Goal: Complete application form: Complete application form

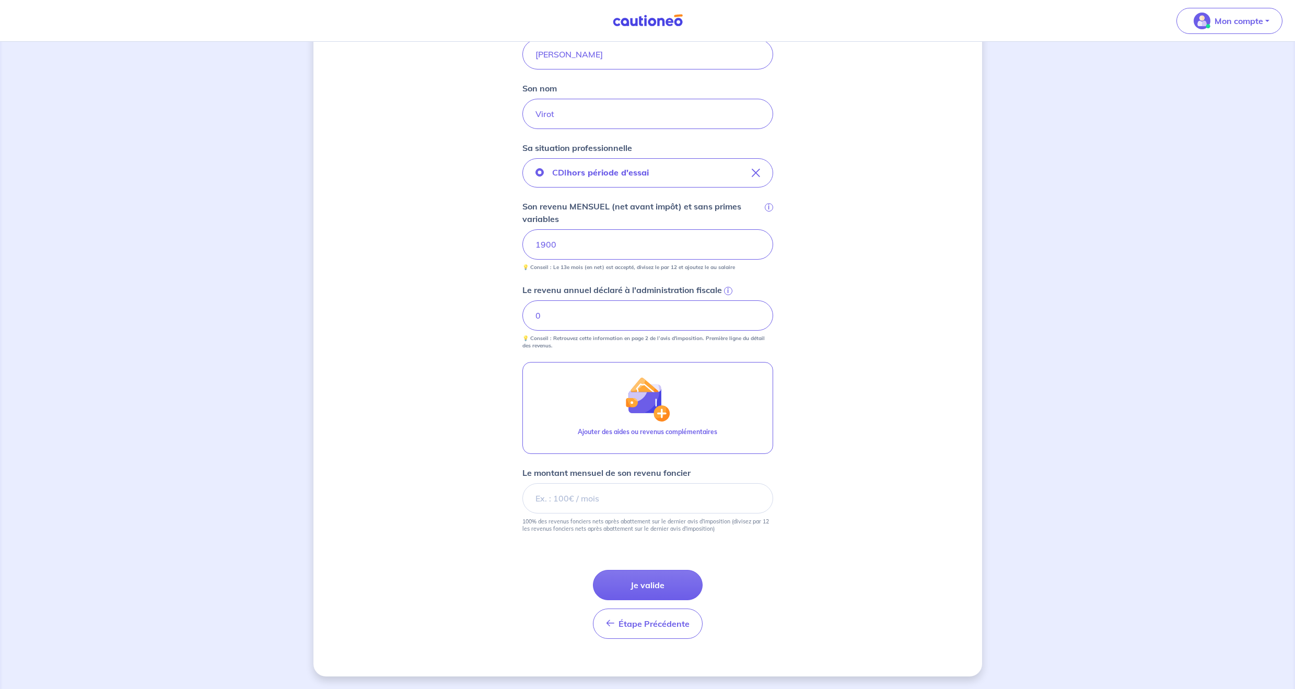
click at [457, 384] on div "Concernant vos locataires Locataire 2 Son prénom [PERSON_NAME] nom Virot Sa sit…" at bounding box center [647, 269] width 669 height 815
click at [584, 498] on input "Le montant mensuel de son revenu foncier" at bounding box center [647, 498] width 251 height 30
type input "100"
click at [778, 552] on div "Concernant vos locataires Locataire 2 Son prénom [PERSON_NAME] nom Virot Sa sit…" at bounding box center [647, 269] width 669 height 815
click at [576, 492] on input "100" at bounding box center [647, 498] width 251 height 30
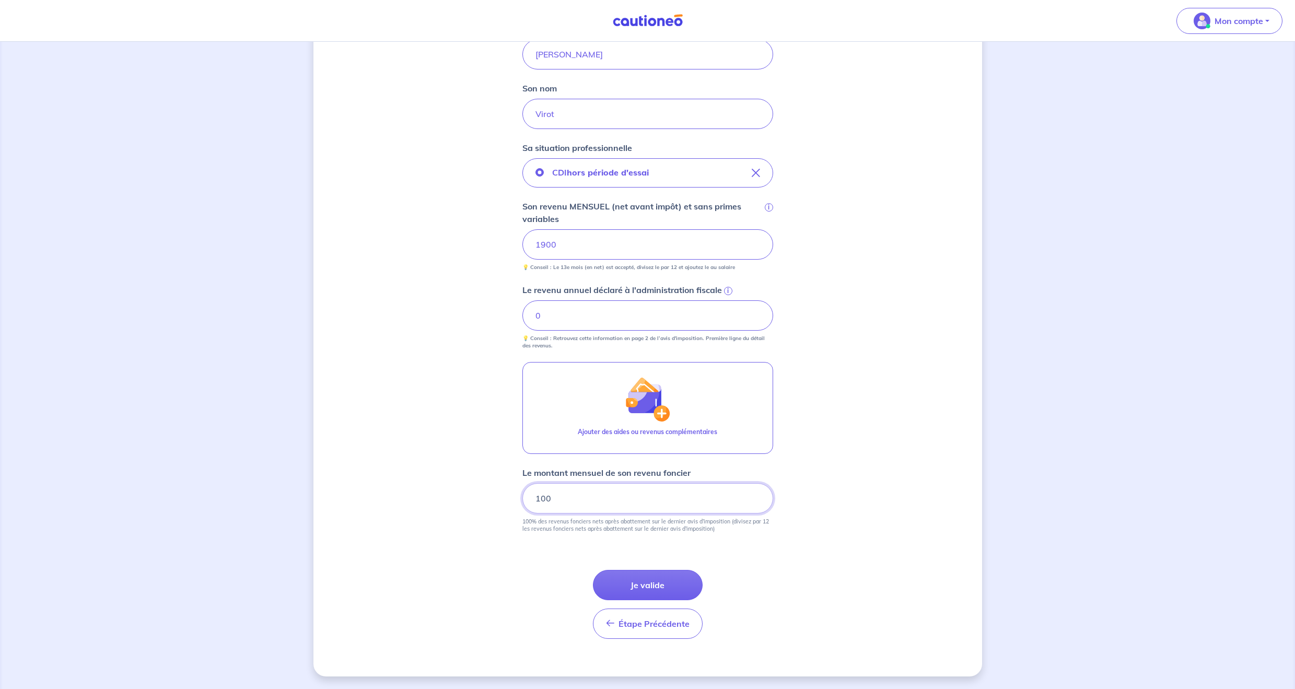
click at [576, 492] on input "100" at bounding box center [647, 498] width 251 height 30
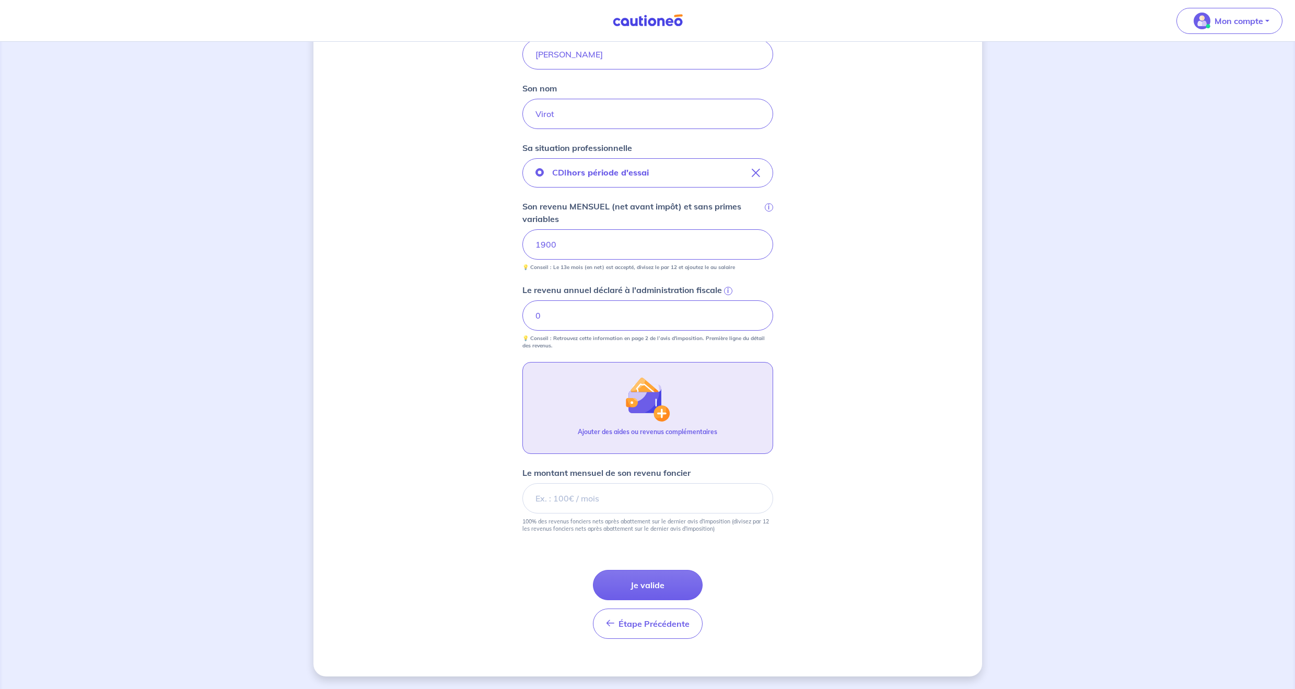
click at [538, 423] on button "Ajouter des aides ou revenus complémentaires" at bounding box center [647, 408] width 251 height 92
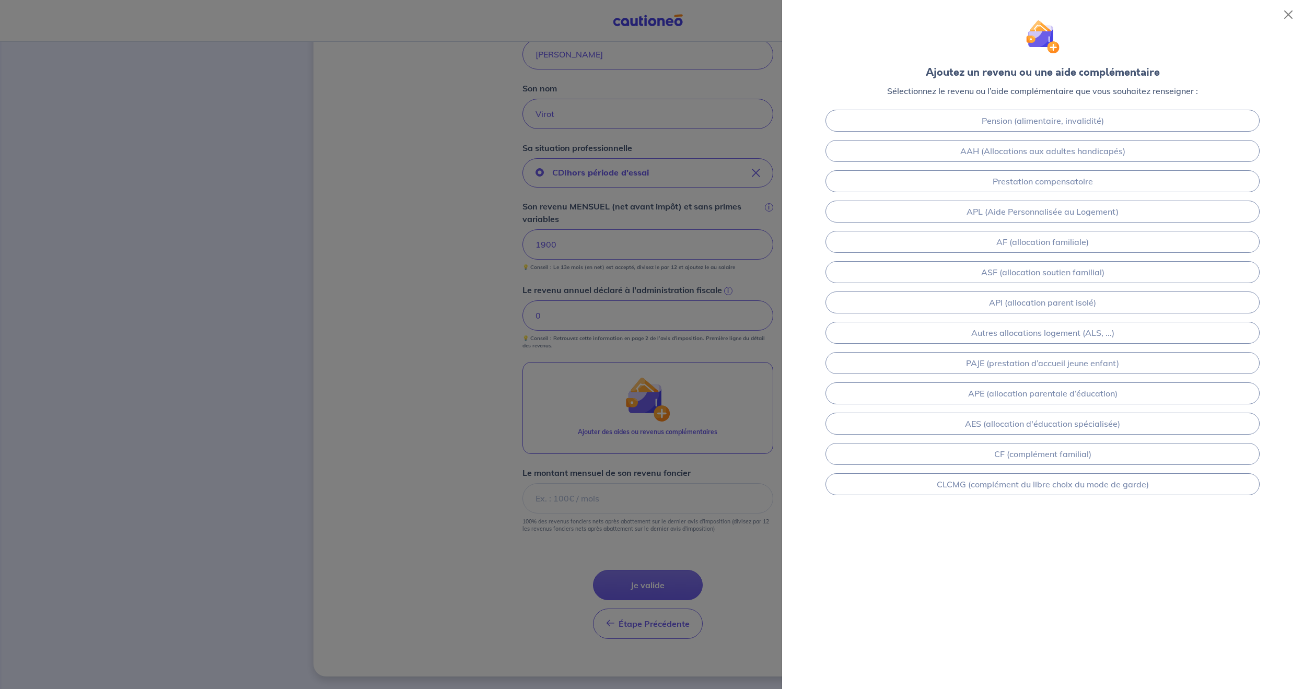
click at [491, 430] on div at bounding box center [651, 344] width 1303 height 689
click at [1284, 15] on button "Close" at bounding box center [1288, 14] width 17 height 17
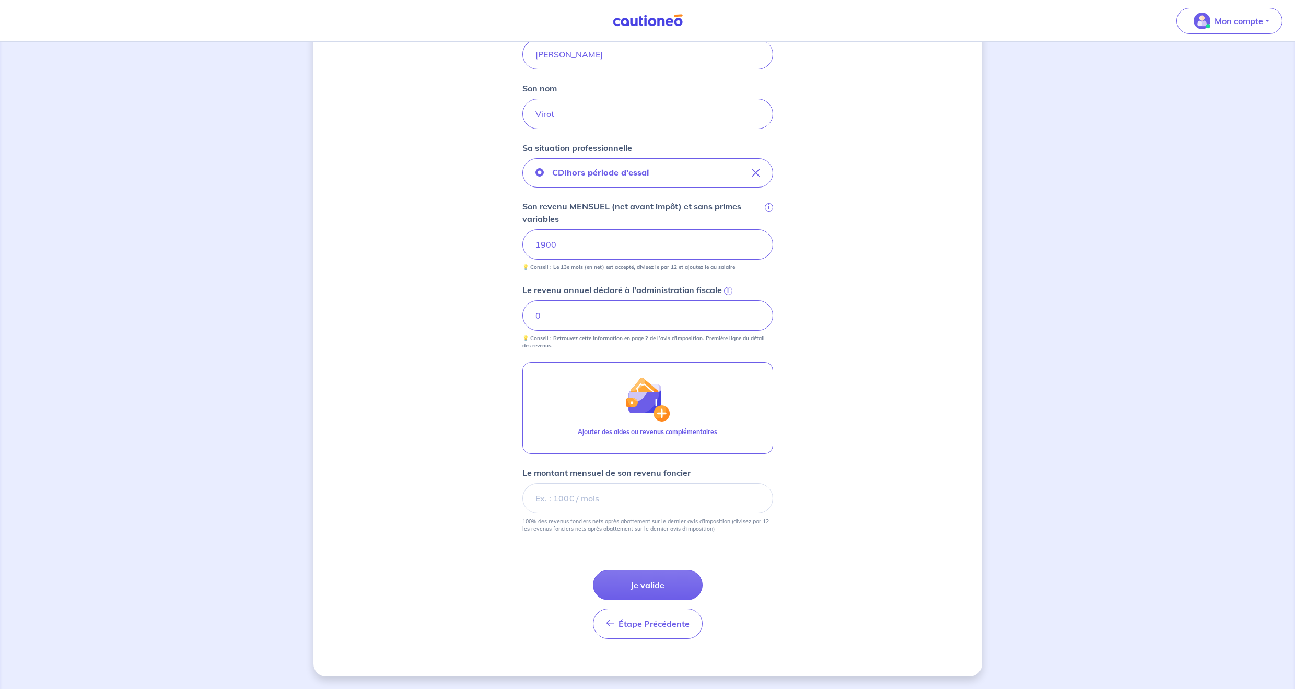
click at [724, 289] on span "i" at bounding box center [728, 291] width 8 height 8
click at [724, 300] on input "0" at bounding box center [647, 315] width 251 height 30
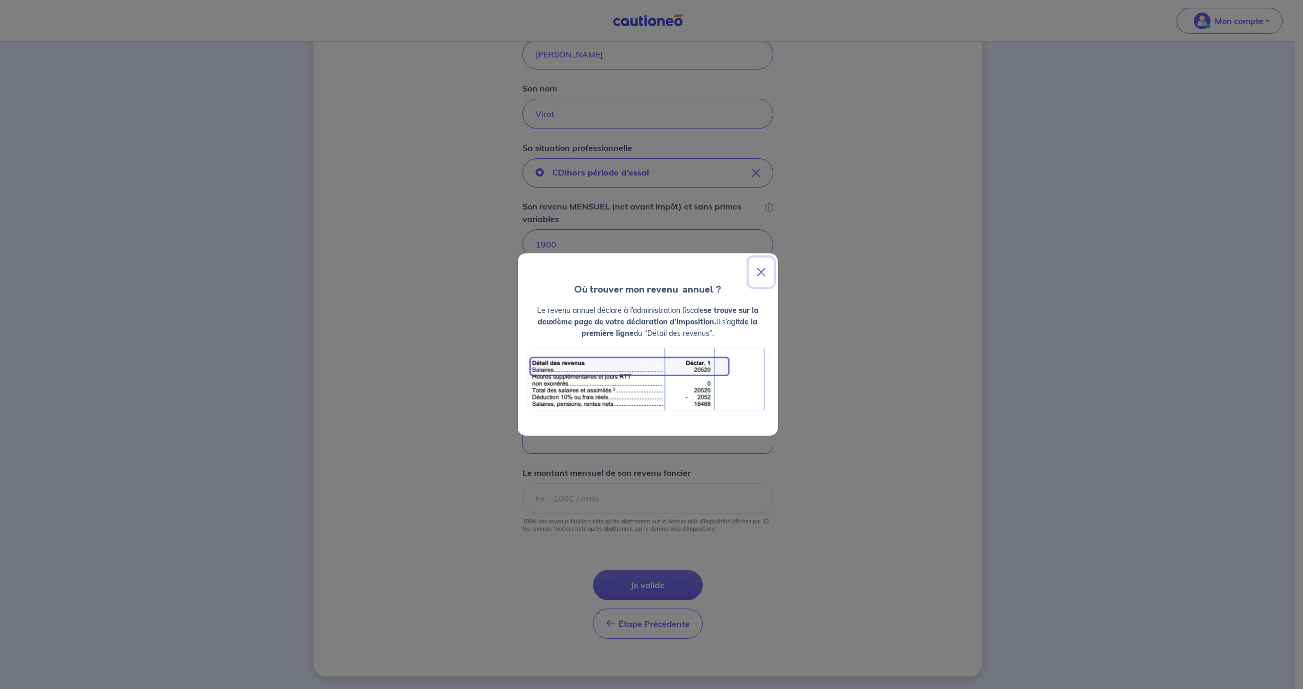
click at [763, 273] on button "Close" at bounding box center [761, 272] width 25 height 29
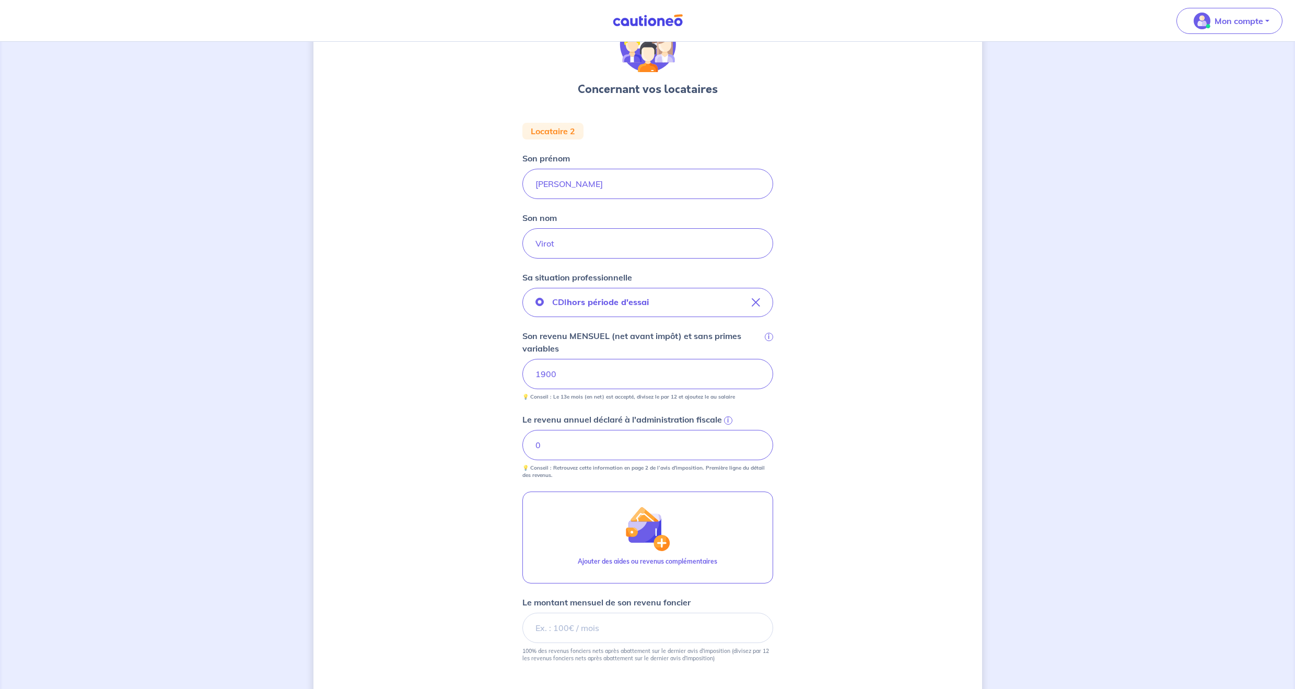
scroll to position [193, 0]
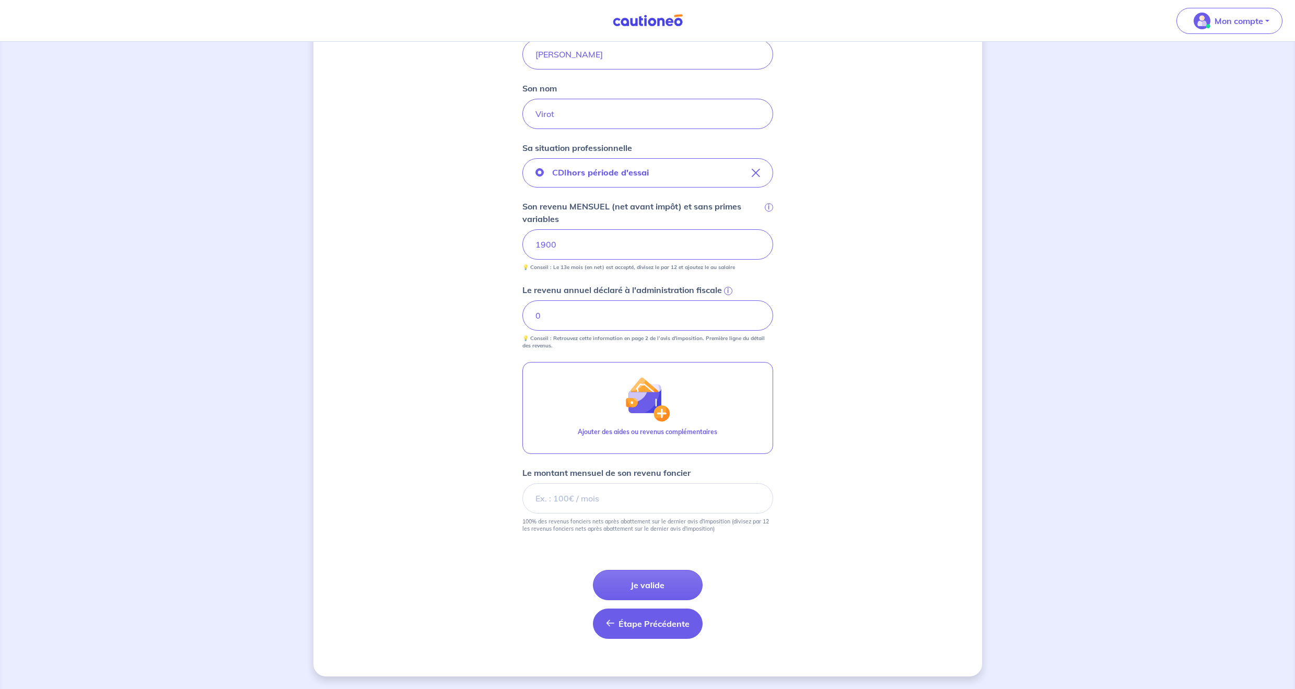
click at [646, 627] on span "Étape Précédente" at bounding box center [654, 624] width 71 height 10
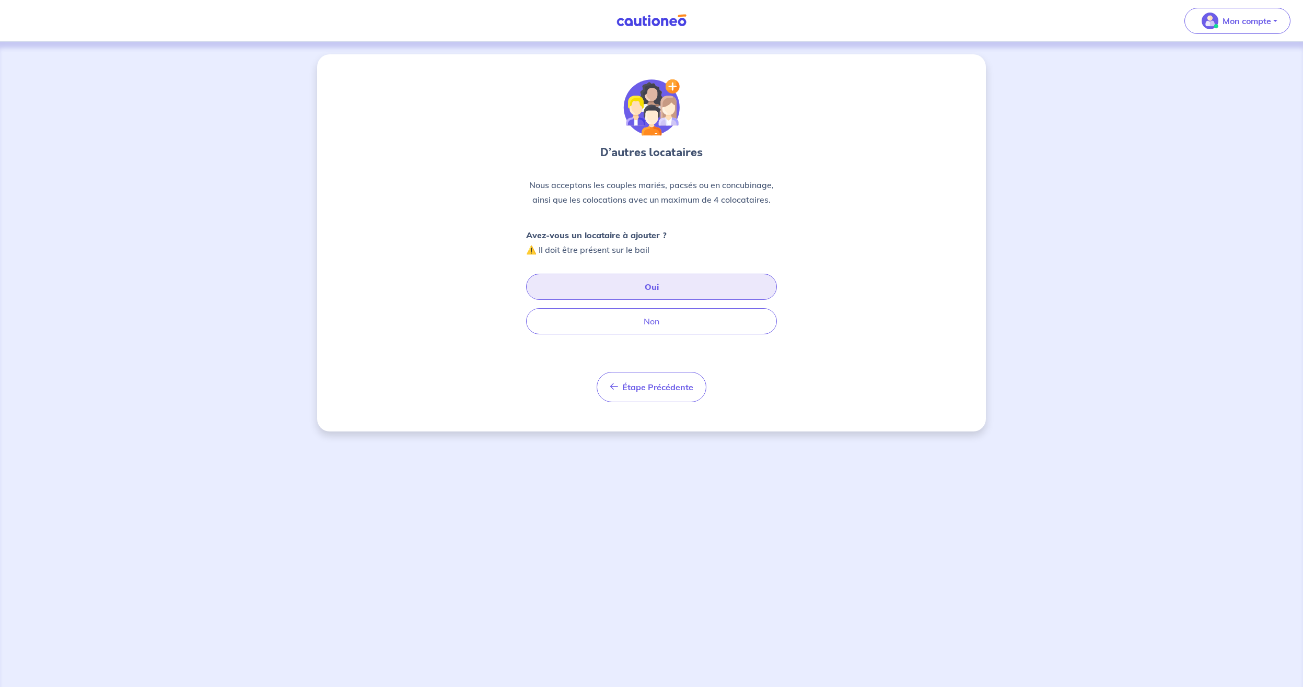
click at [611, 288] on button "Oui" at bounding box center [651, 287] width 251 height 26
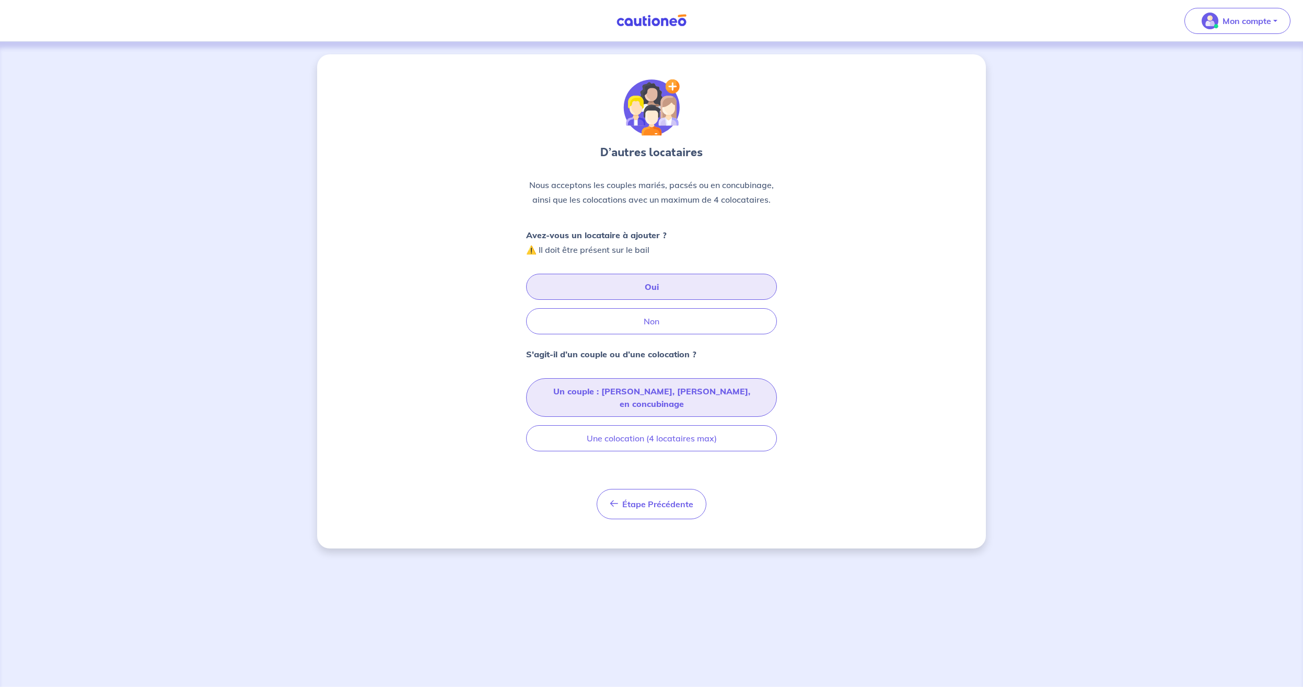
click at [619, 398] on button "Un couple : [PERSON_NAME], [PERSON_NAME], en concubinage" at bounding box center [651, 397] width 251 height 39
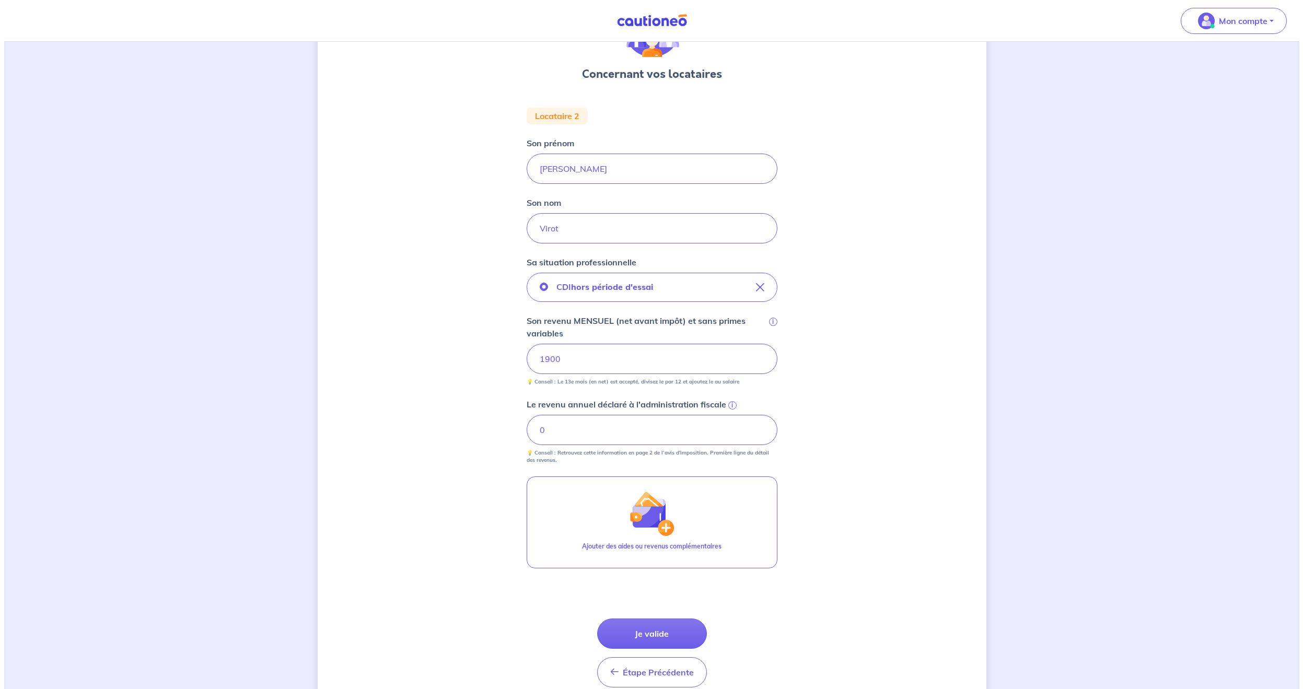
scroll to position [125, 0]
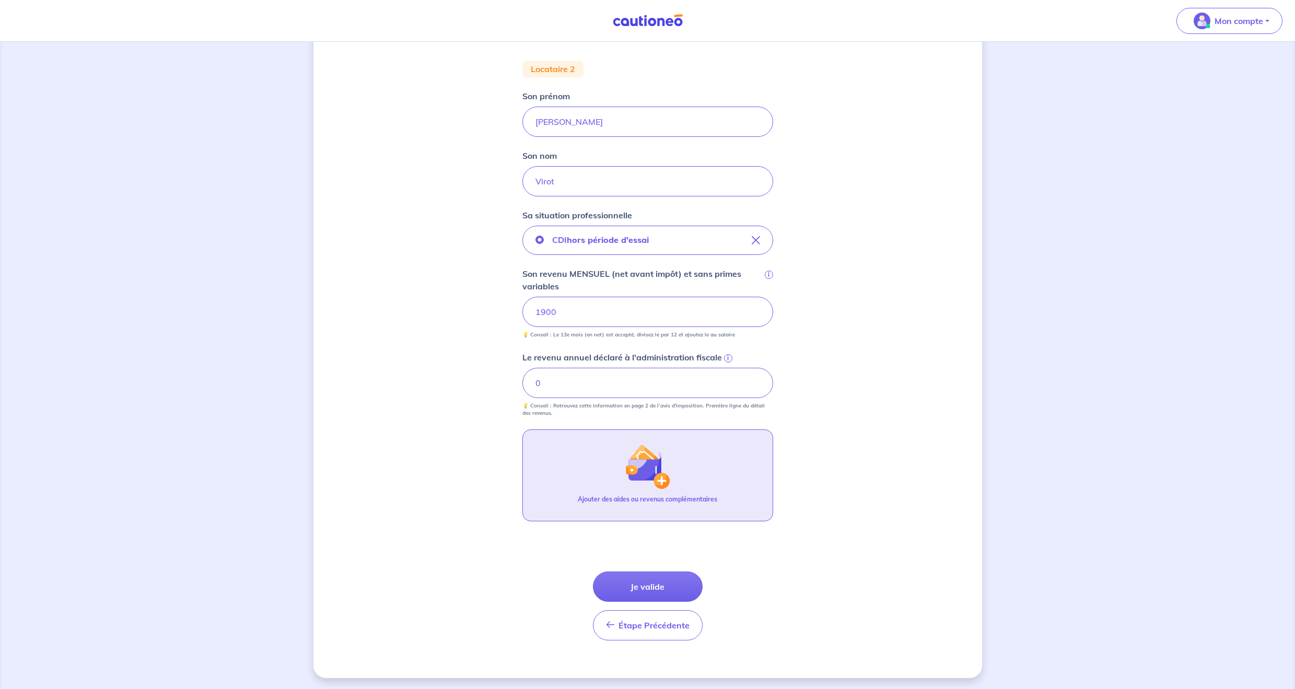
click at [599, 490] on button "Ajouter des aides ou revenus complémentaires" at bounding box center [647, 475] width 251 height 92
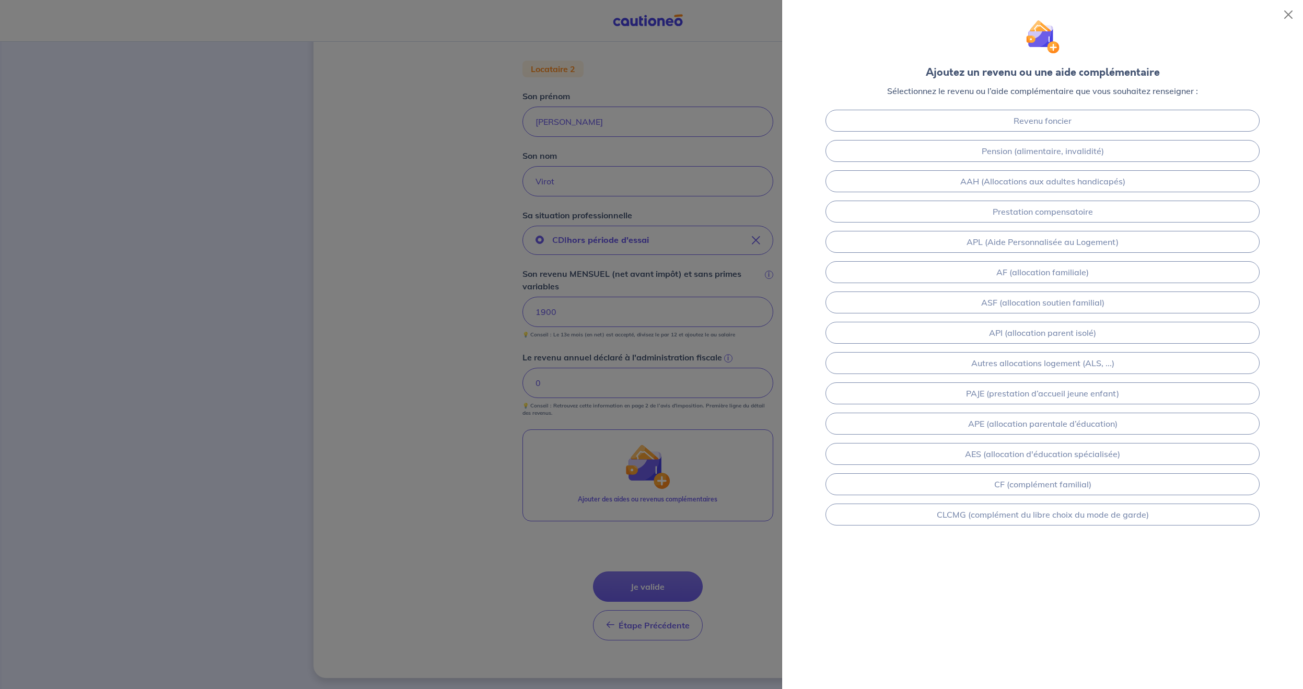
click at [278, 295] on div at bounding box center [651, 344] width 1303 height 689
click at [1293, 14] on button "Close" at bounding box center [1288, 14] width 17 height 17
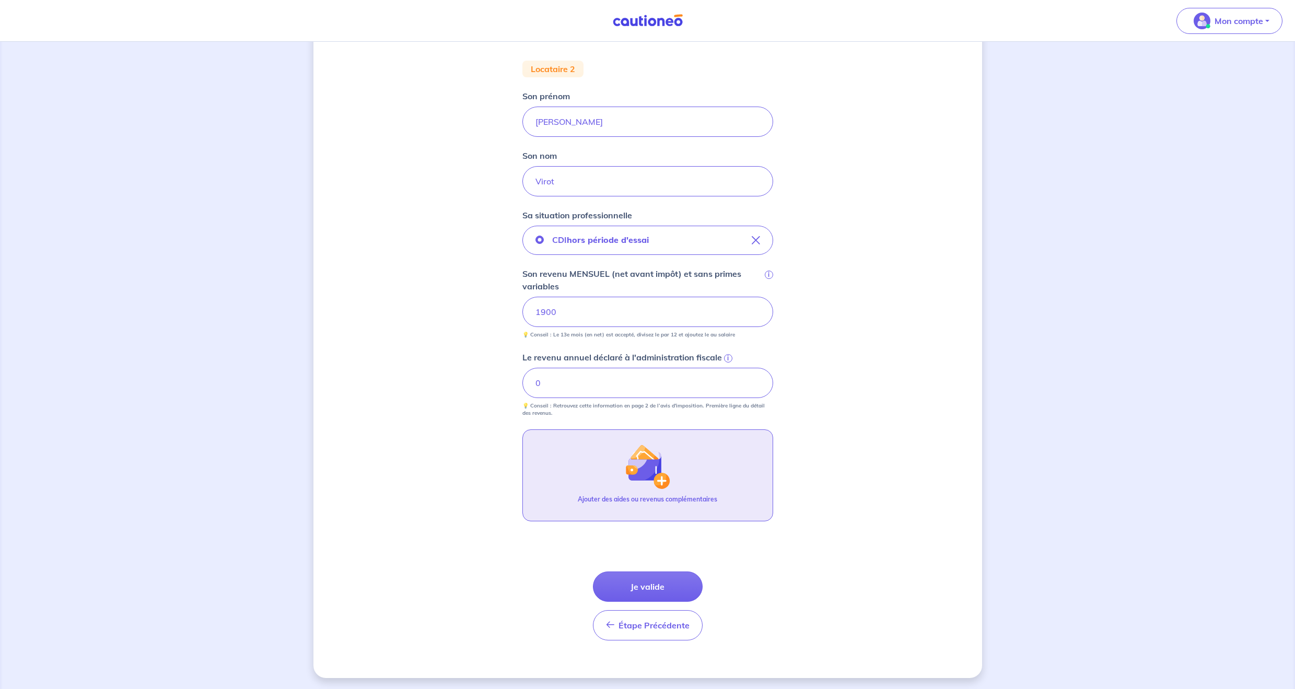
click at [667, 477] on img "button" at bounding box center [647, 466] width 45 height 45
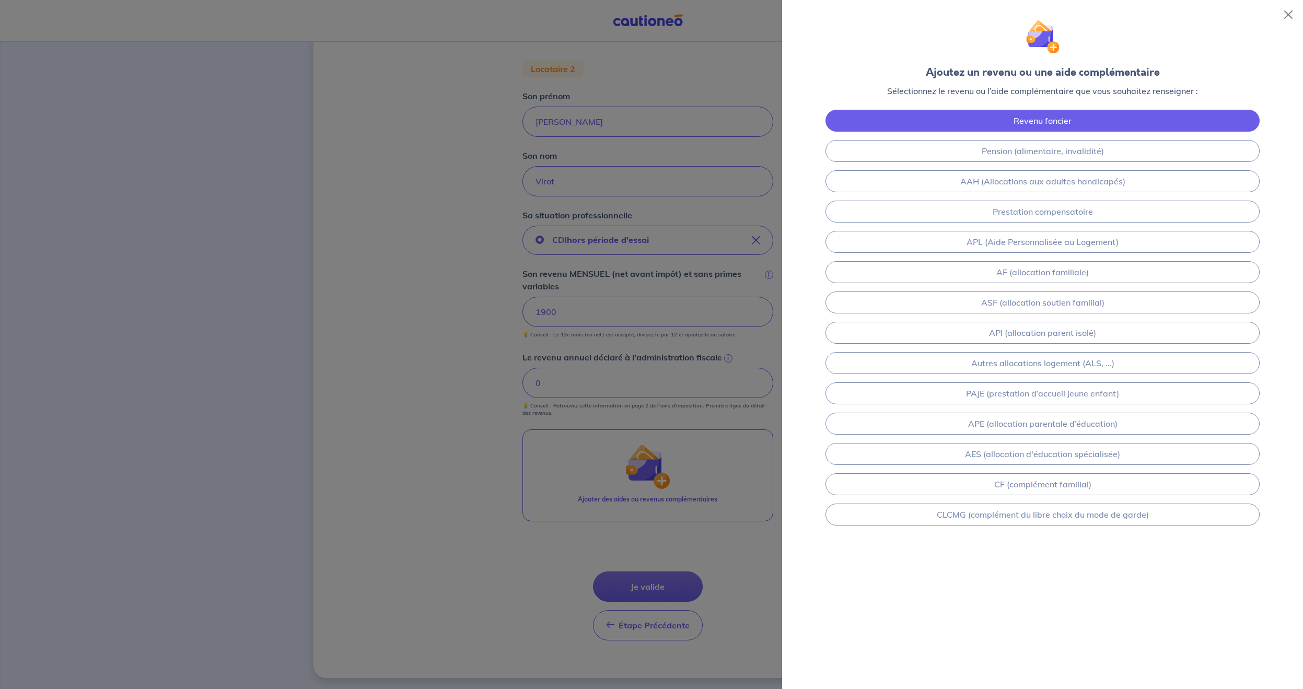
click at [1024, 122] on link "Revenu foncier" at bounding box center [1042, 121] width 434 height 22
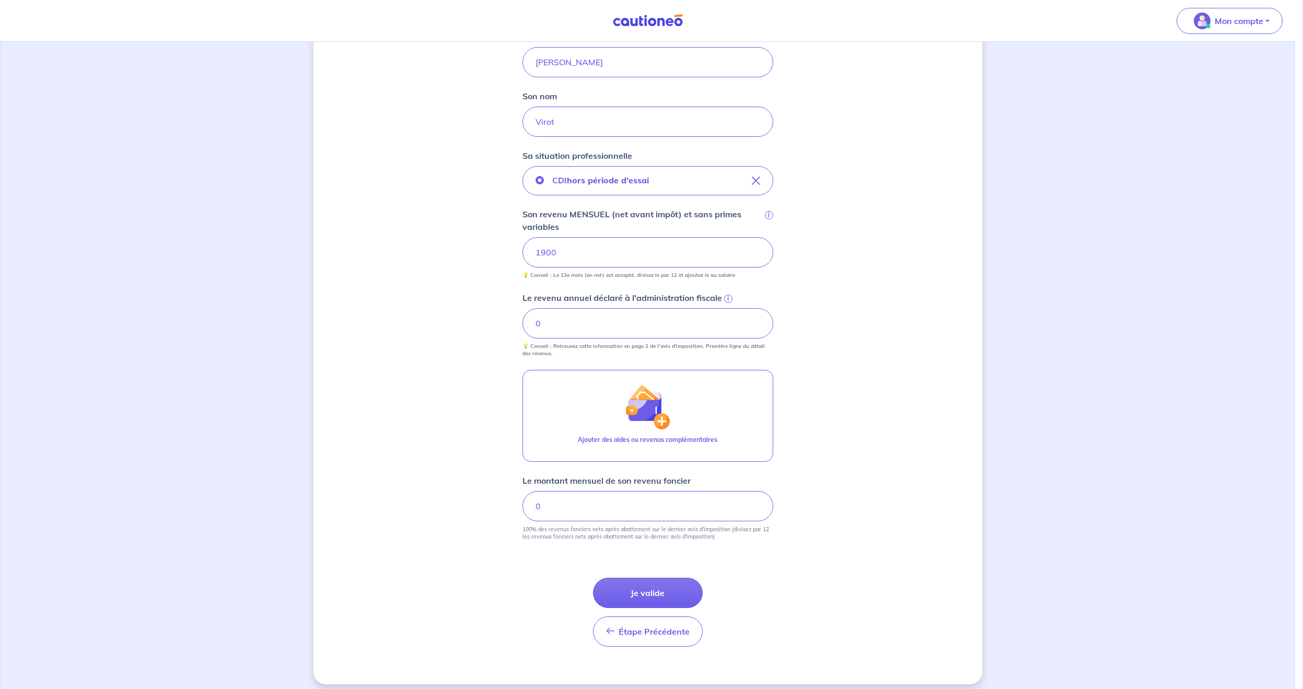
scroll to position [193, 0]
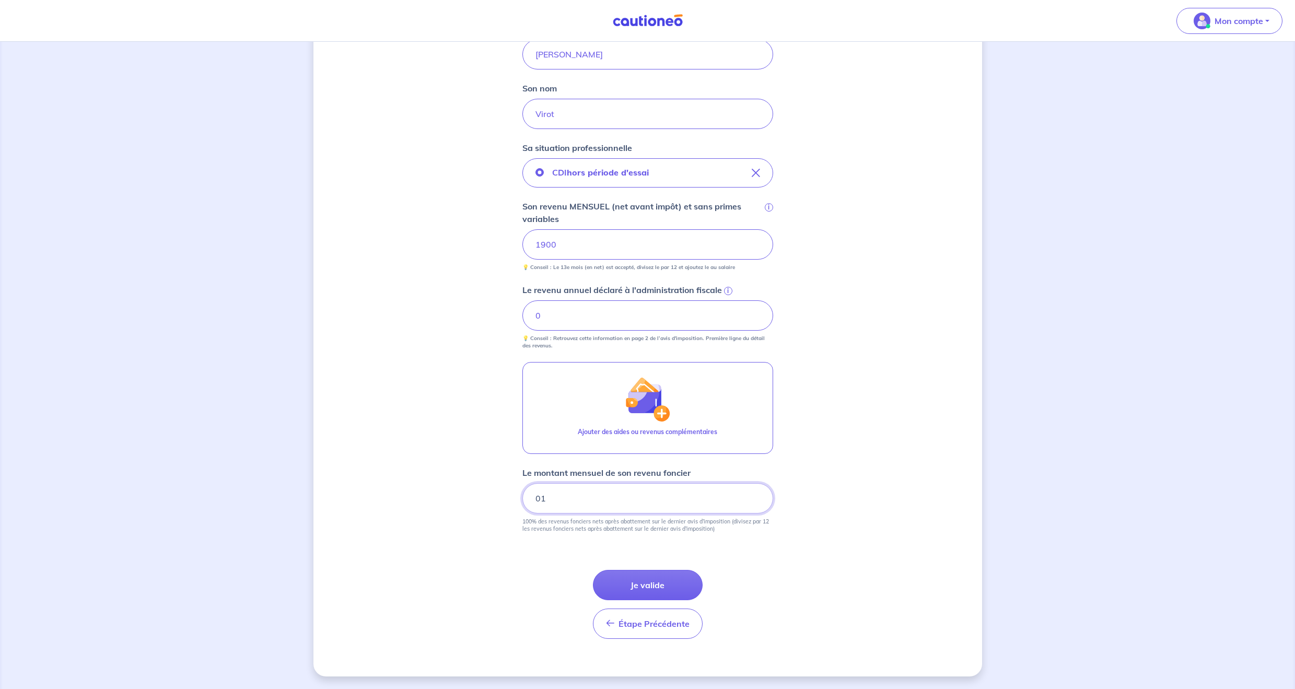
type input "0"
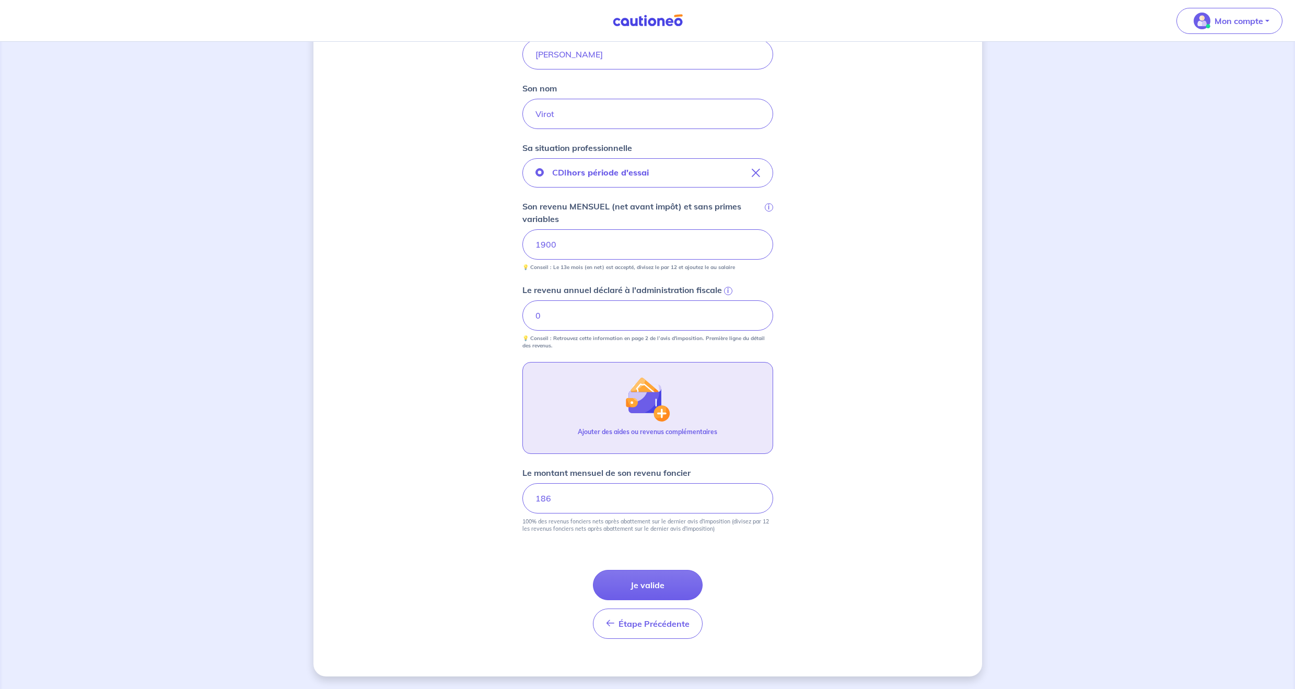
click at [699, 416] on button "Ajouter des aides ou revenus complémentaires" at bounding box center [647, 408] width 251 height 92
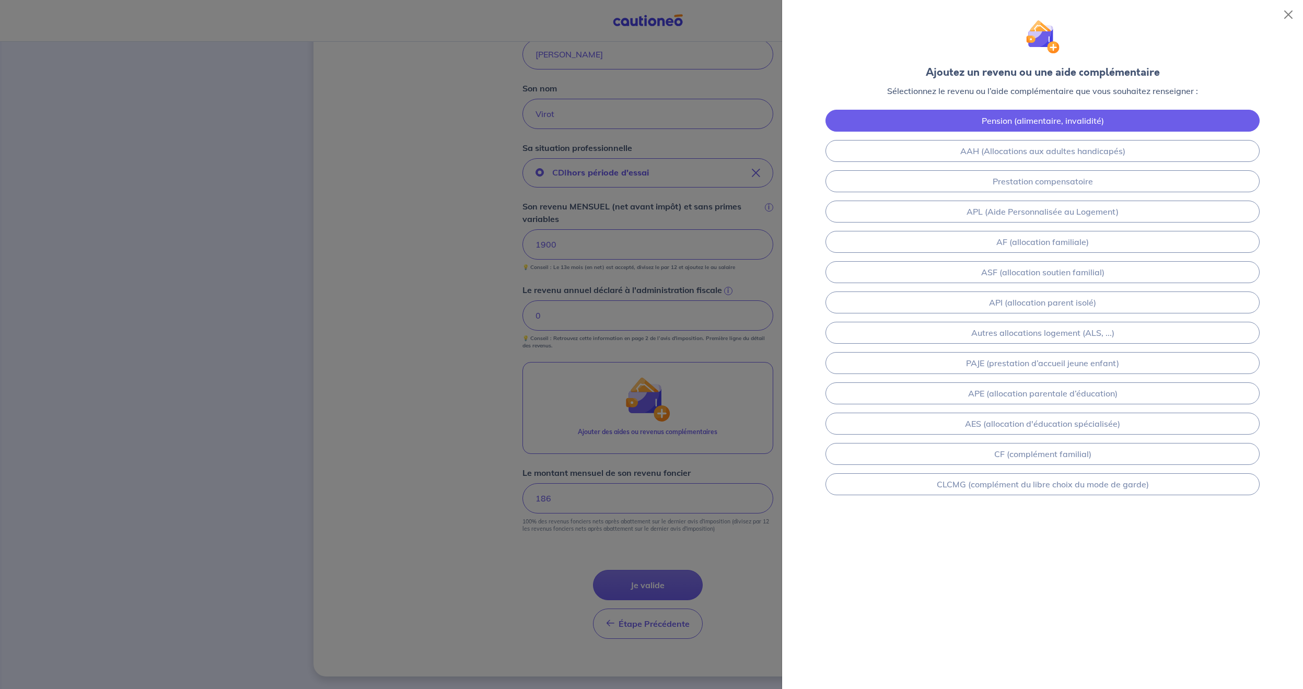
click at [1044, 121] on link "Pension (alimentaire, invalidité)" at bounding box center [1042, 121] width 434 height 22
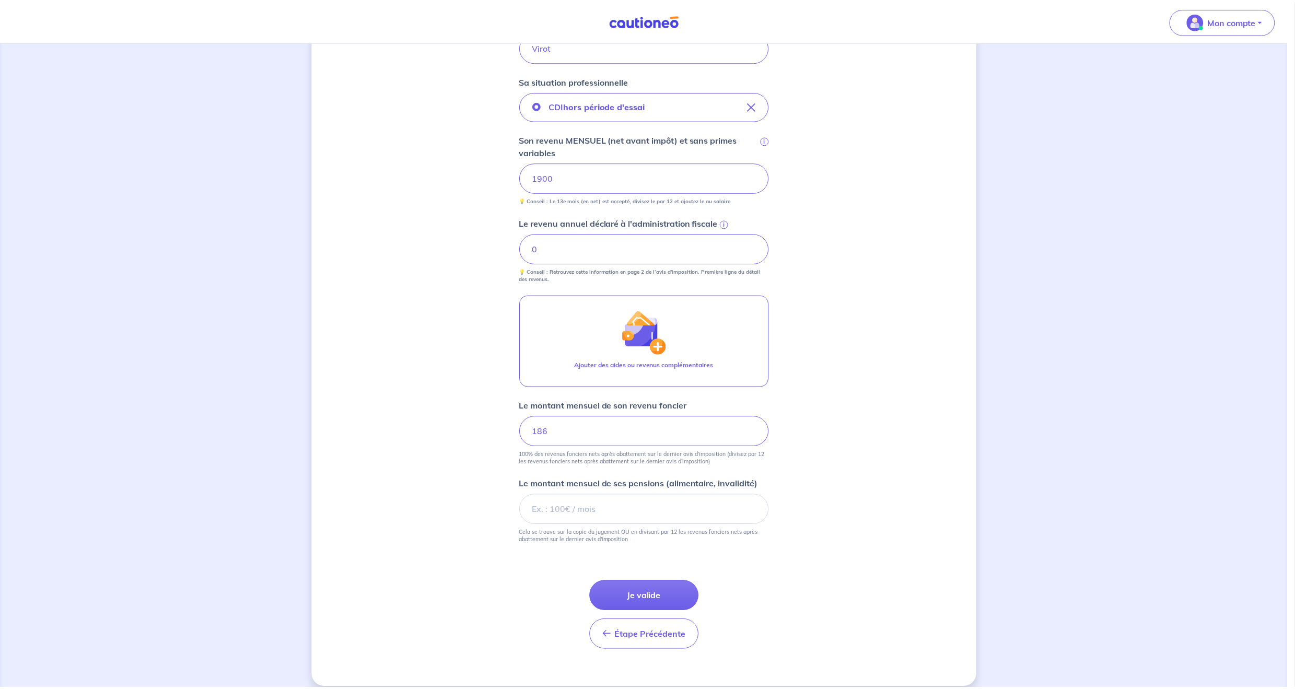
scroll to position [271, 0]
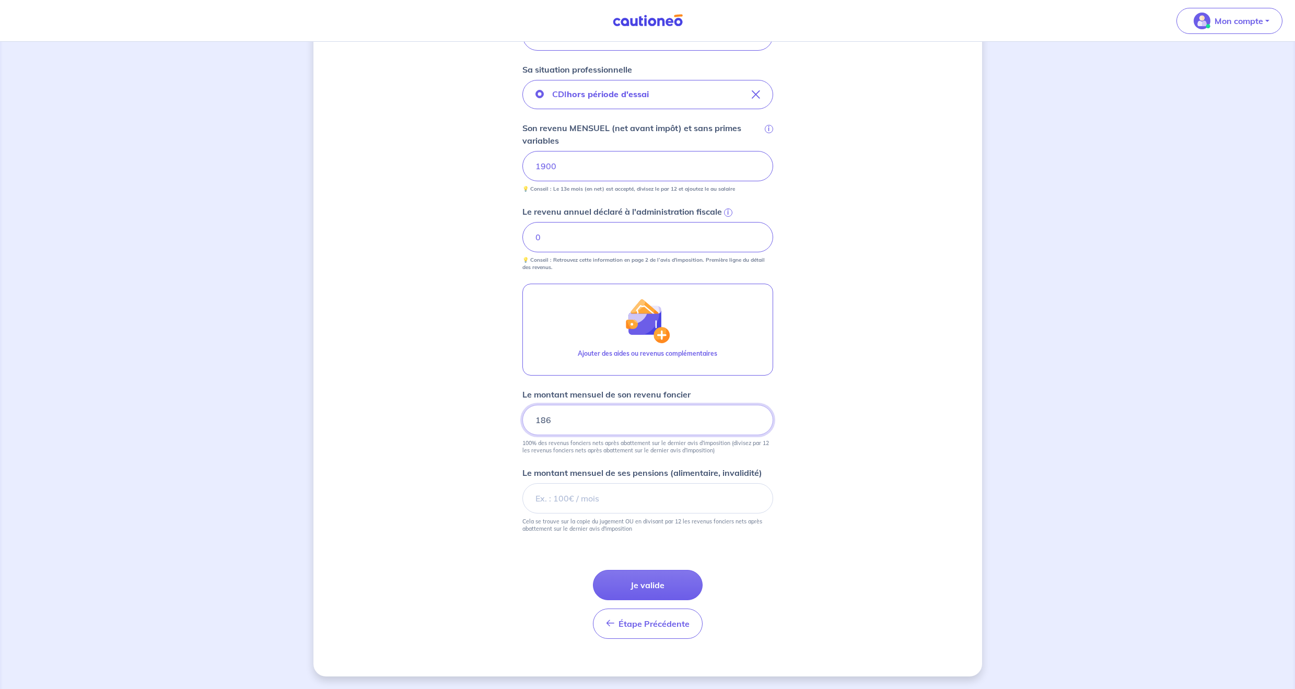
click at [581, 409] on input "186" at bounding box center [647, 420] width 251 height 30
type input "155"
click at [583, 501] on input "Le montant mensuel de ses pensions (alimentaire, invalidité)" at bounding box center [647, 498] width 251 height 30
click at [683, 621] on span "Étape Précédente" at bounding box center [654, 624] width 71 height 10
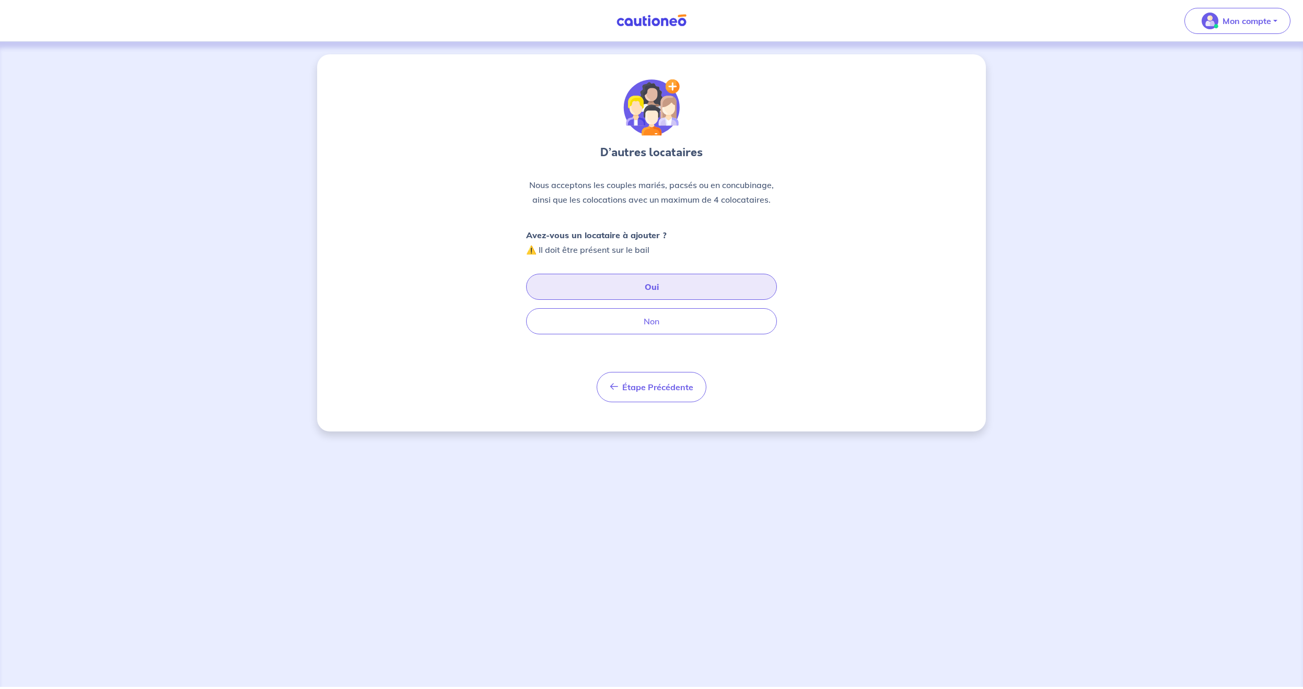
click at [640, 289] on button "Oui" at bounding box center [651, 287] width 251 height 26
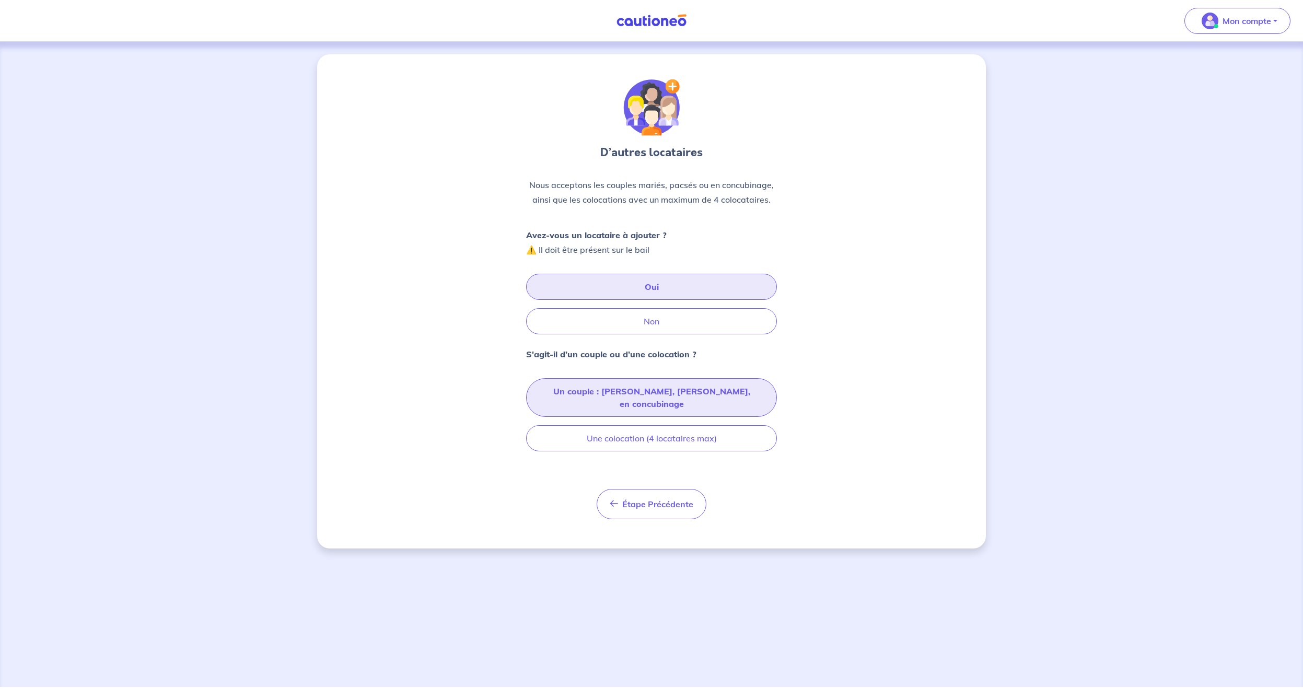
click at [626, 387] on button "Un couple : [PERSON_NAME], [PERSON_NAME], en concubinage" at bounding box center [651, 397] width 251 height 39
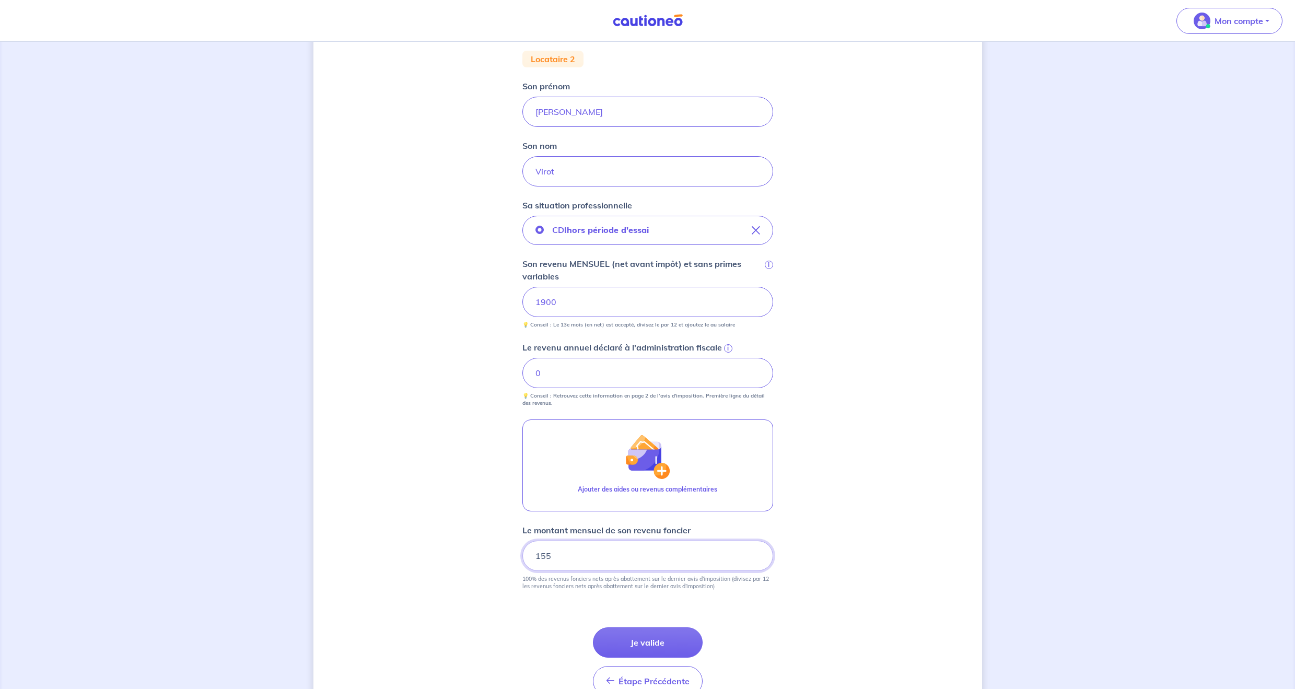
scroll to position [193, 0]
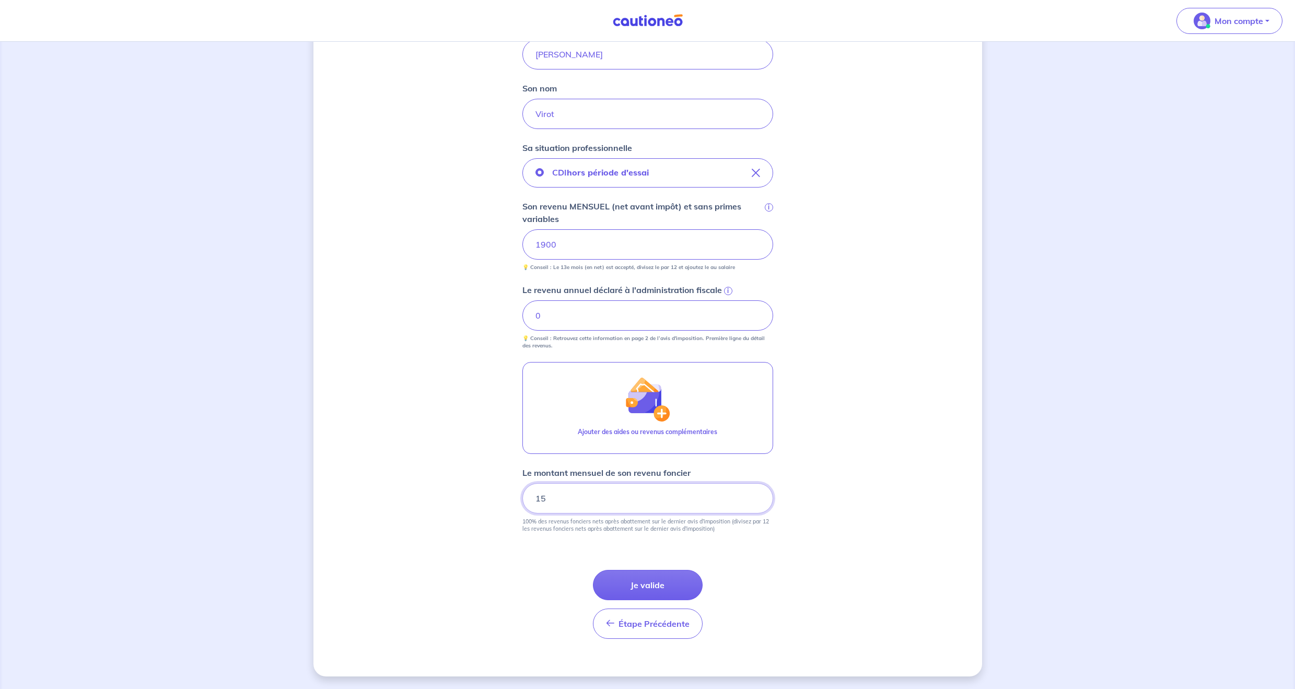
type input "1"
click at [621, 618] on button "Étape Précédente Précédent" at bounding box center [648, 624] width 110 height 30
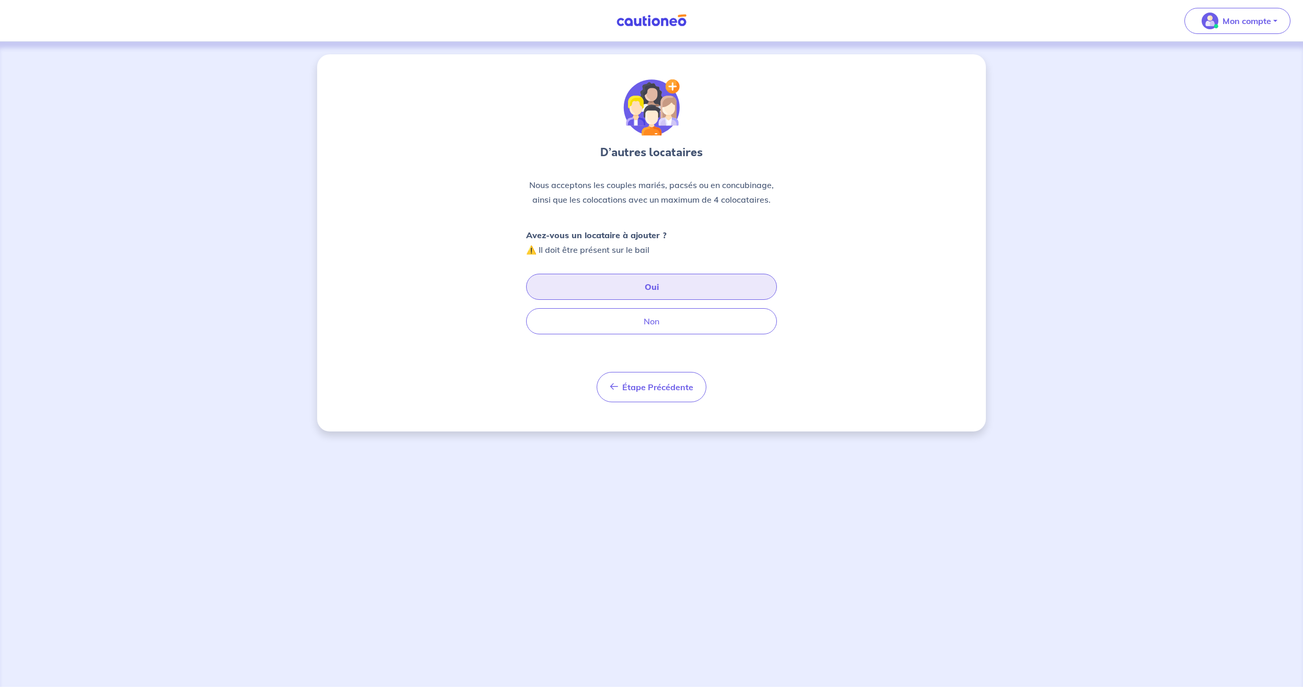
click at [645, 285] on button "Oui" at bounding box center [651, 287] width 251 height 26
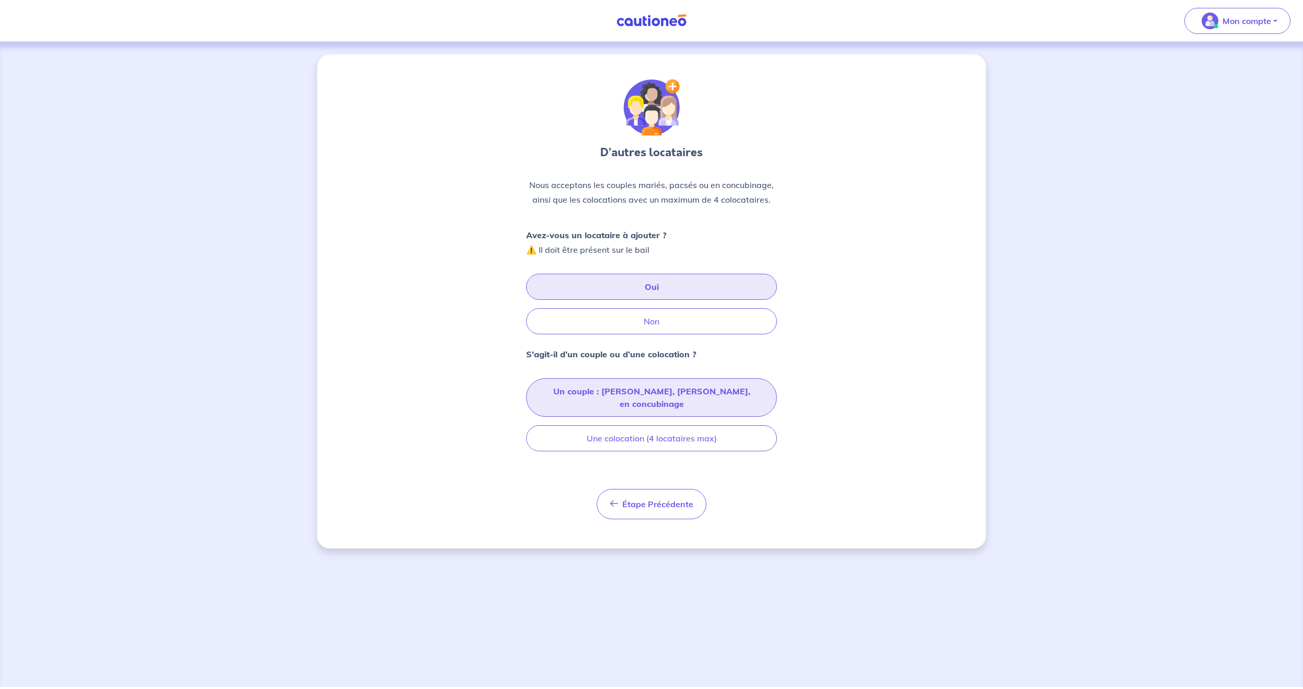
click at [631, 391] on button "Un couple : [PERSON_NAME], [PERSON_NAME], en concubinage" at bounding box center [651, 397] width 251 height 39
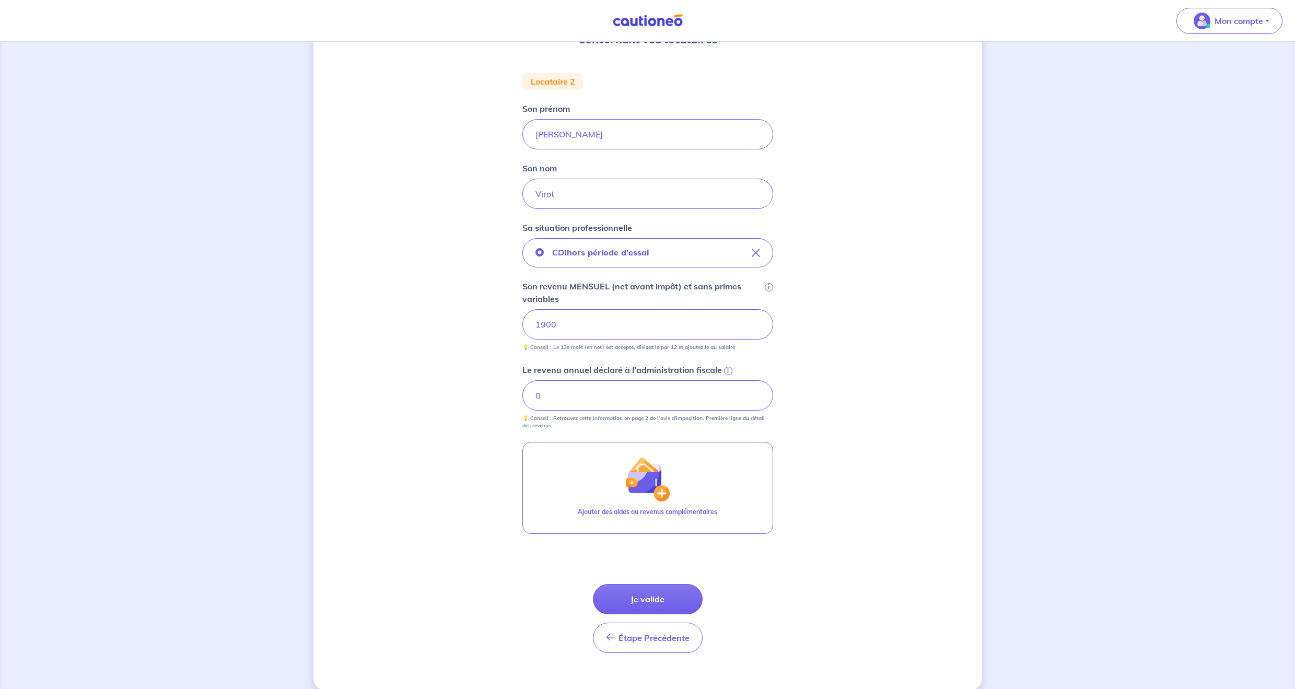
scroll to position [127, 0]
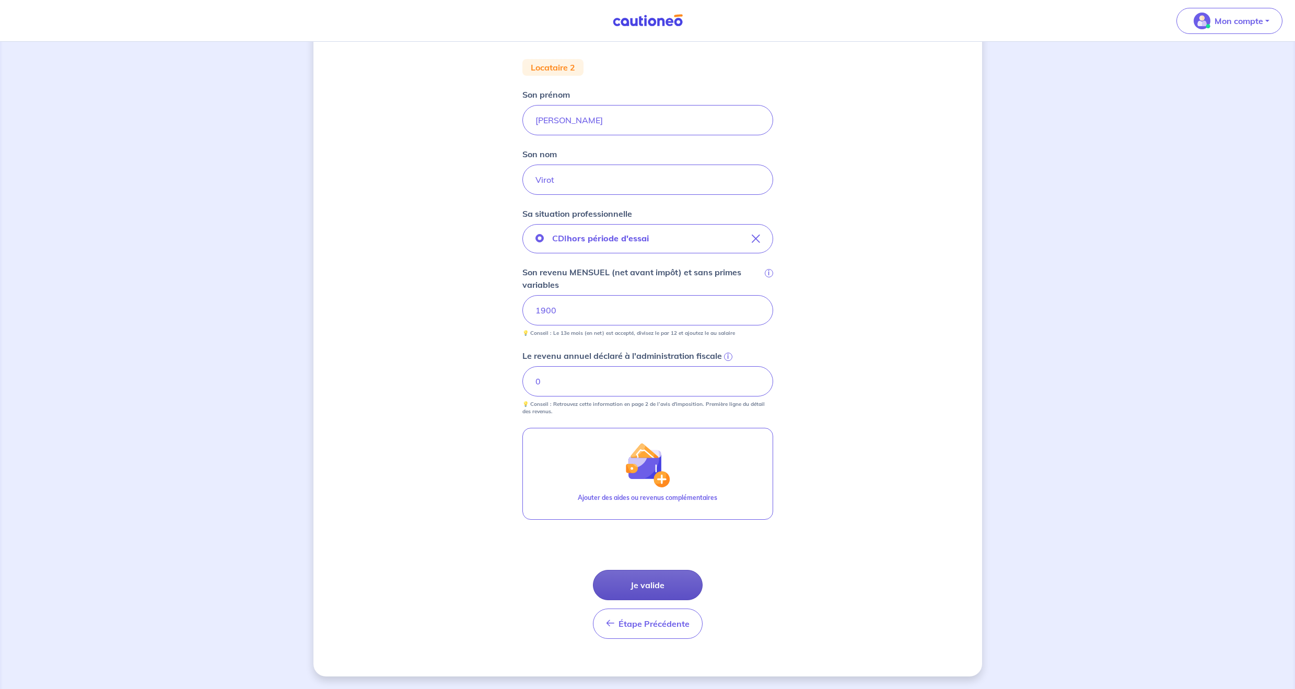
click at [639, 591] on button "Je valide" at bounding box center [648, 585] width 110 height 30
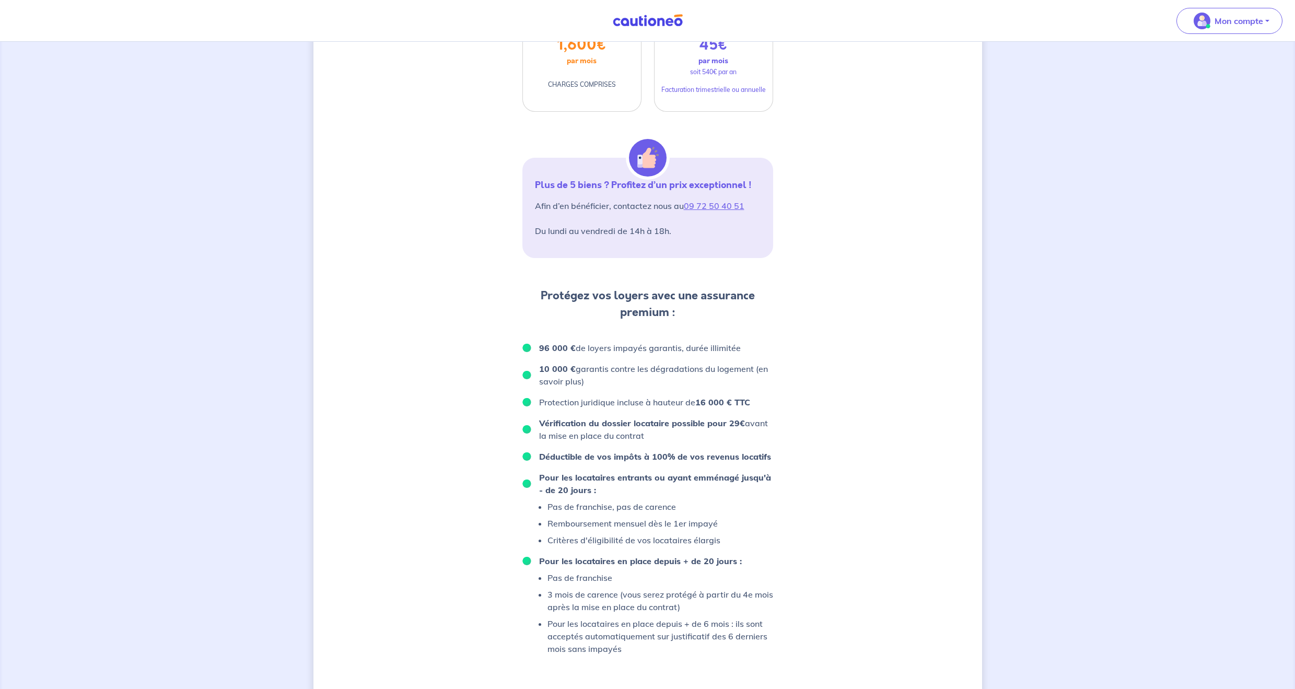
scroll to position [405, 0]
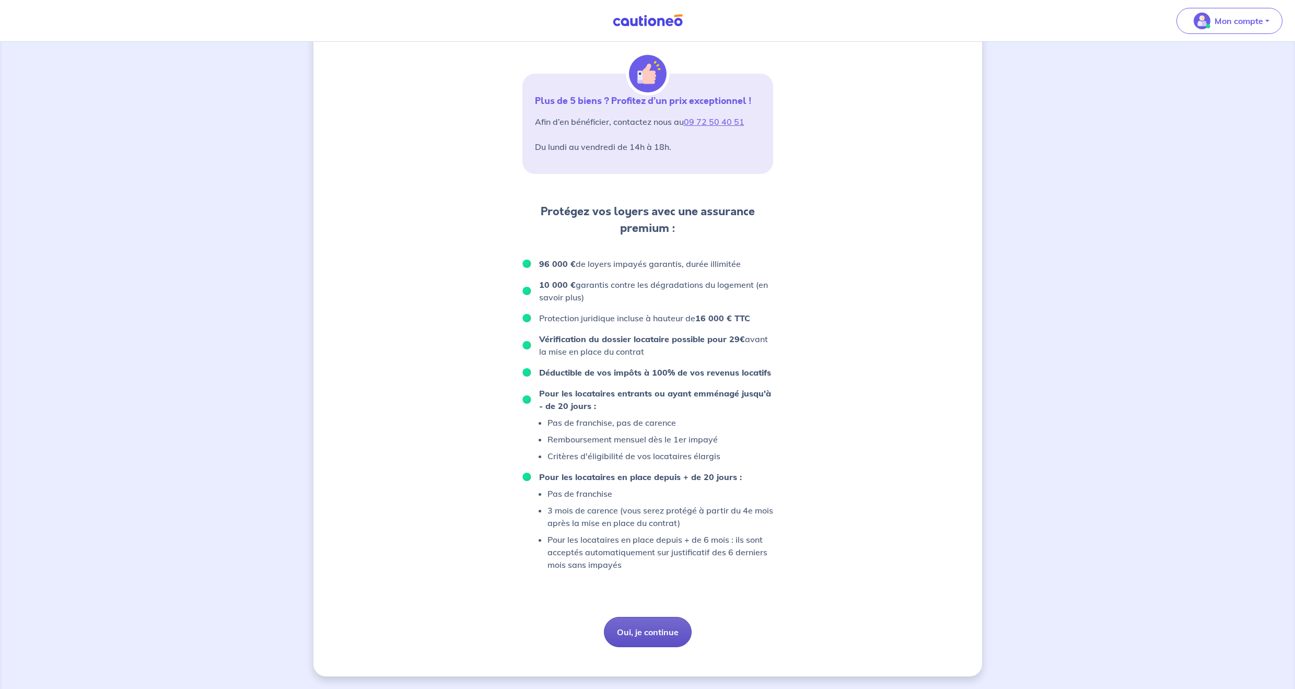
click at [619, 622] on button "Oui, je continue" at bounding box center [648, 632] width 88 height 30
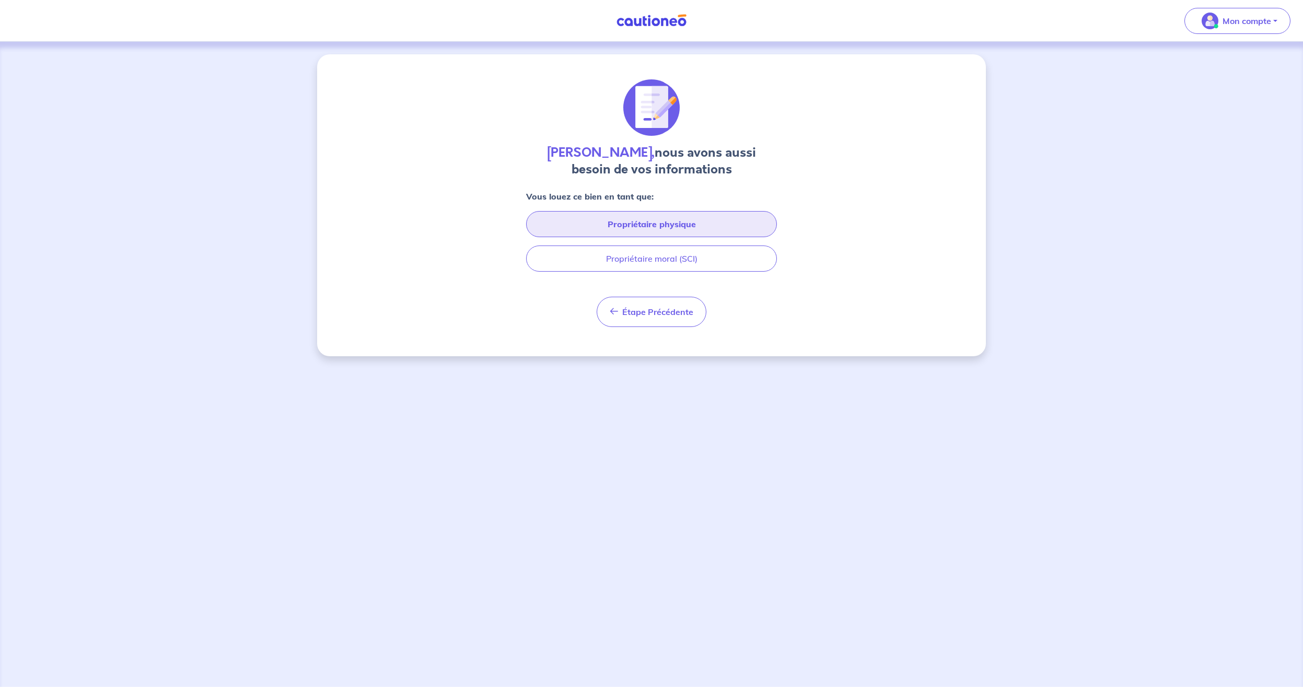
click at [669, 230] on button "Propriétaire physique" at bounding box center [651, 224] width 251 height 26
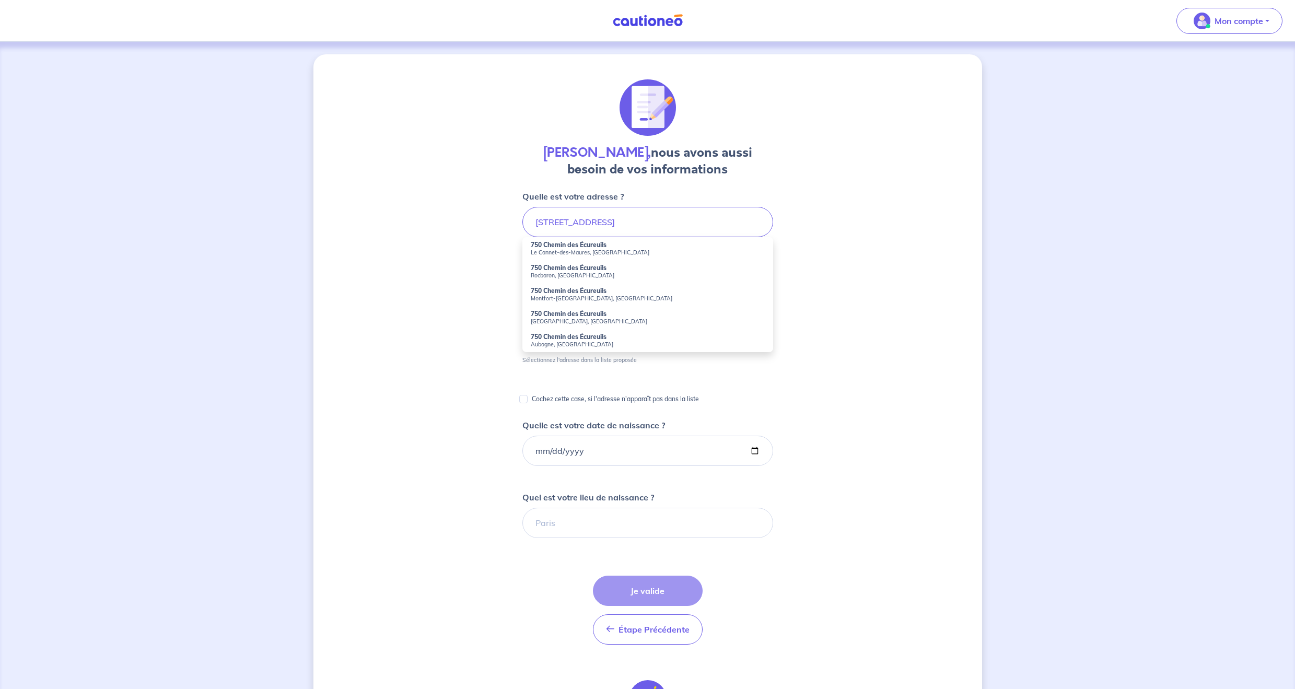
click at [648, 243] on li "[STREET_ADDRESS]" at bounding box center [647, 248] width 251 height 23
type input "[STREET_ADDRESS]"
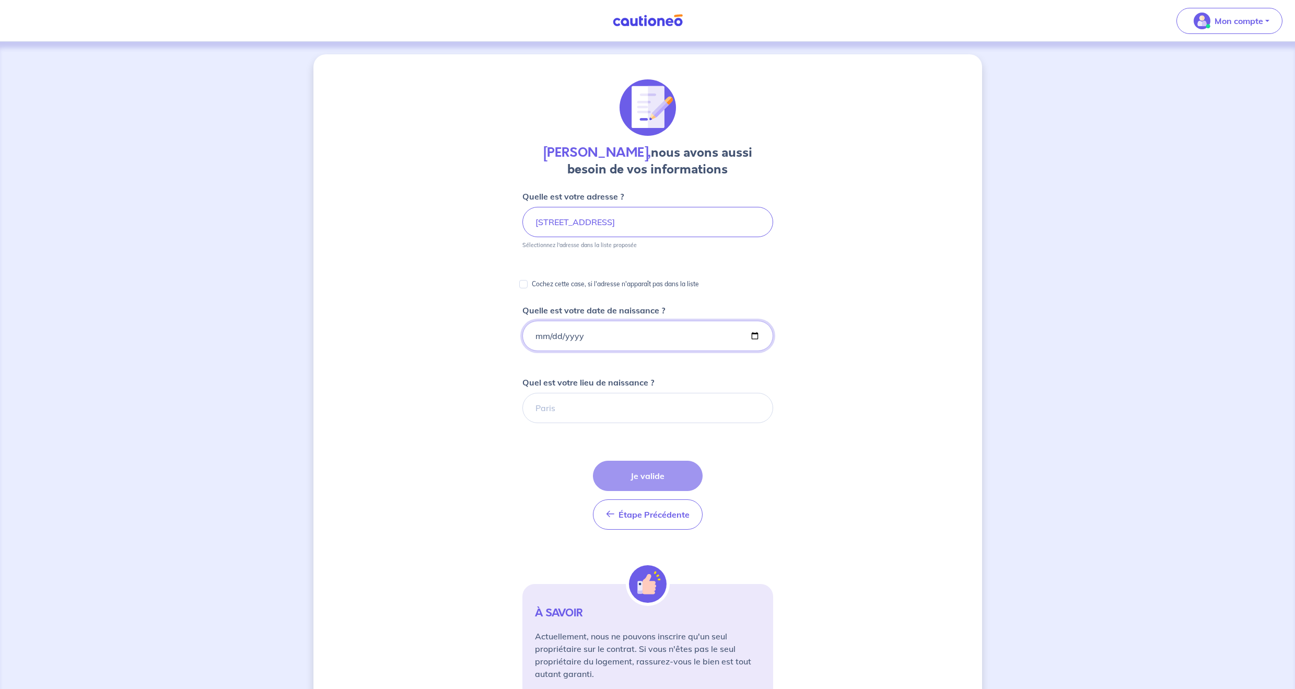
click at [665, 341] on input "Quelle est votre date de naissance ?" at bounding box center [647, 336] width 251 height 30
type input "[DATE]"
click at [671, 406] on input "Quel est votre lieu de naissance ?" at bounding box center [647, 408] width 251 height 30
type input "[GEOGRAPHIC_DATA]"
click at [752, 447] on form "Quelle est votre adresse ? 750 Chemin des Écureuils, [GEOGRAPHIC_DATA], [GEOGRA…" at bounding box center [647, 445] width 251 height 511
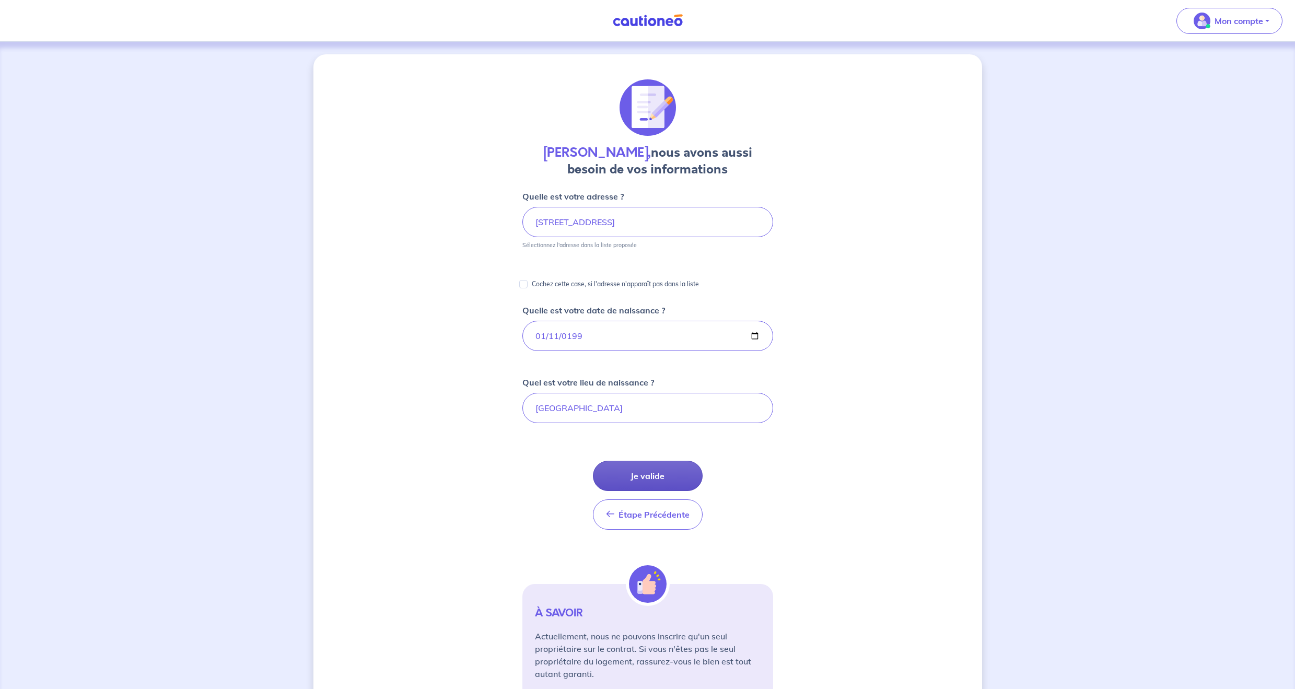
click at [655, 467] on button "Je valide" at bounding box center [648, 476] width 110 height 30
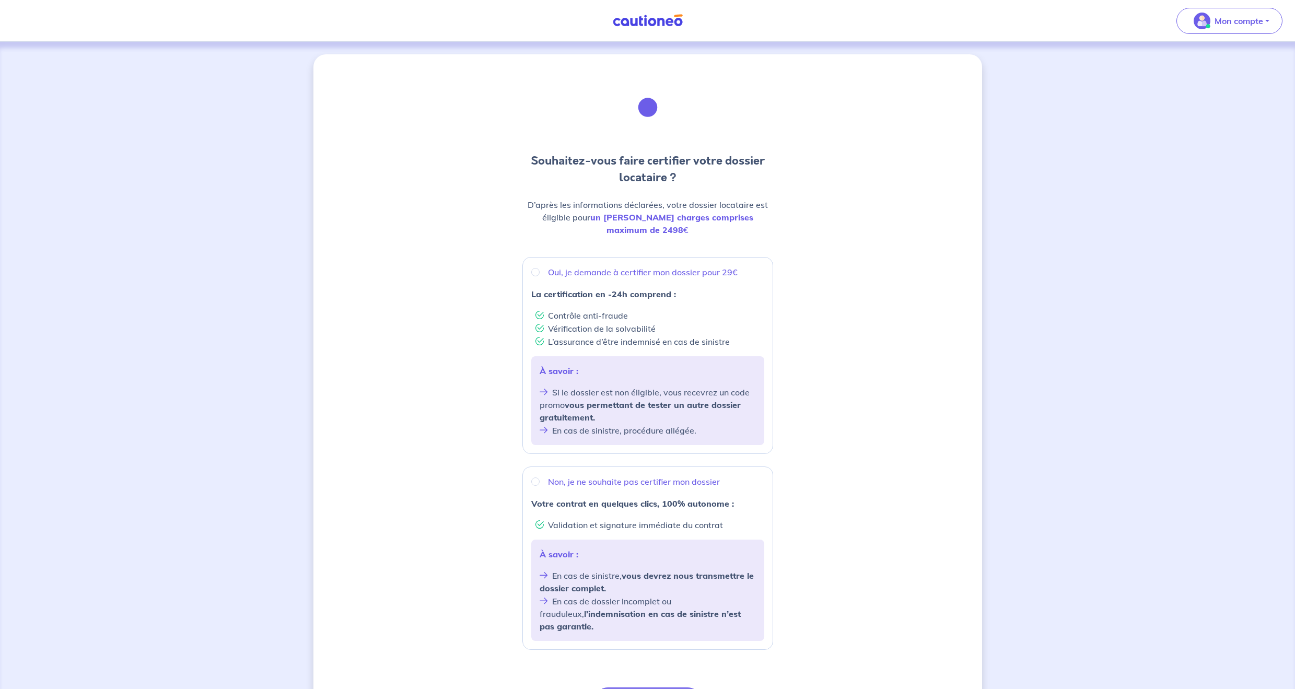
scroll to position [31, 0]
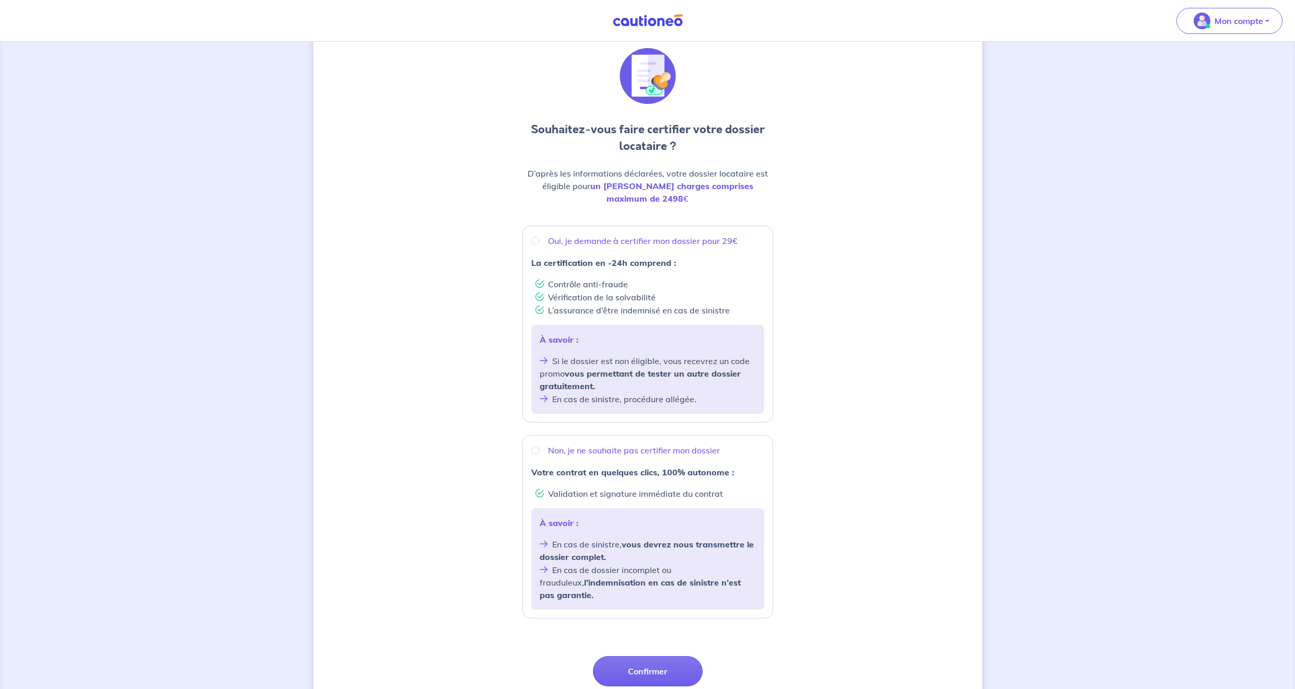
drag, startPoint x: 706, startPoint y: 438, endPoint x: 452, endPoint y: 309, distance: 284.1
click at [452, 309] on div "Souhaitez-vous faire certifier votre dossier locataire ? D’après les informatio…" at bounding box center [647, 393] width 669 height 740
click at [579, 235] on p "Oui, je demande à certifier mon dossier pour 29€" at bounding box center [643, 241] width 190 height 13
click at [540, 237] on input "Oui, je demande à certifier mon dossier pour 29€" at bounding box center [535, 241] width 8 height 8
radio input "true"
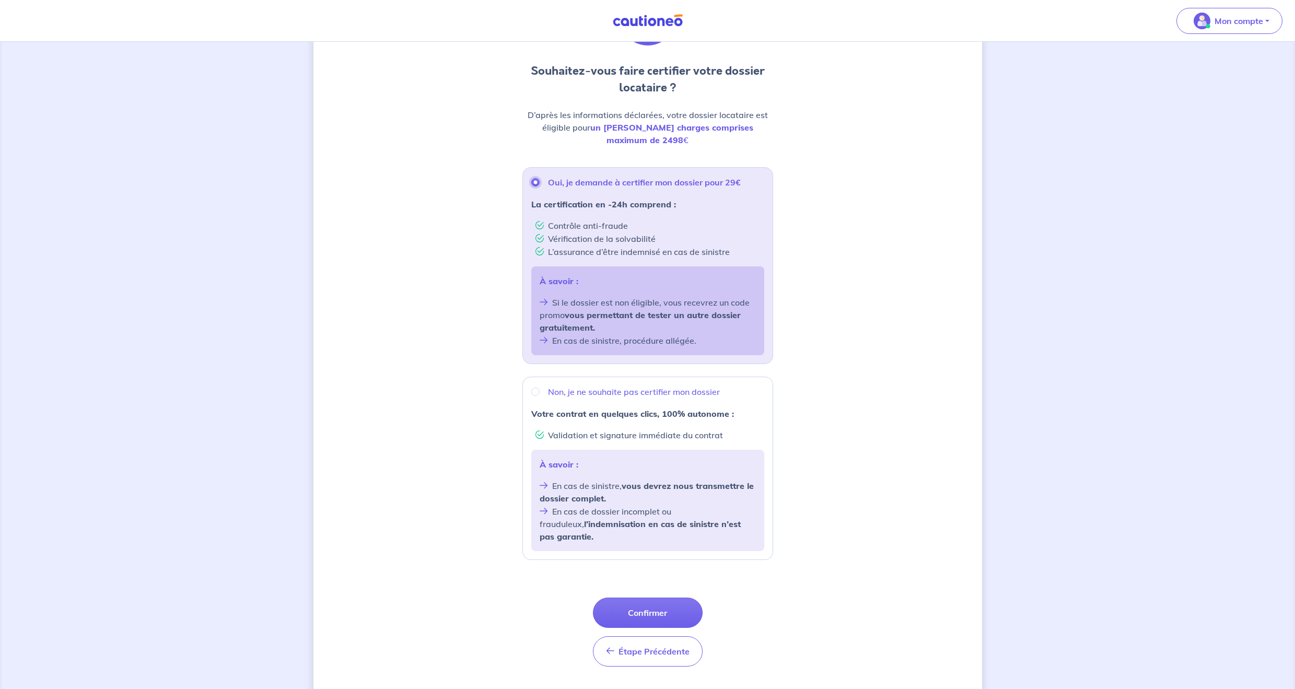
scroll to position [92, 0]
click at [688, 596] on button "Confirmer" at bounding box center [648, 610] width 110 height 30
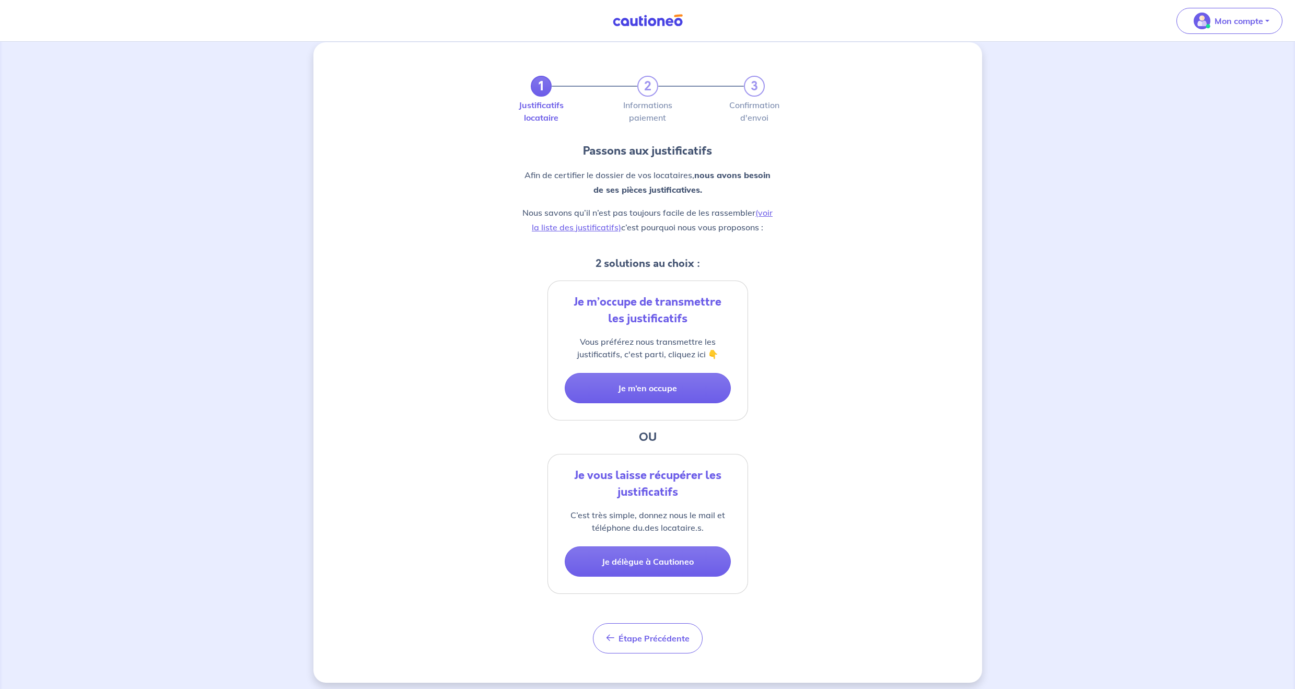
scroll to position [18, 0]
